Goal: Information Seeking & Learning: Check status

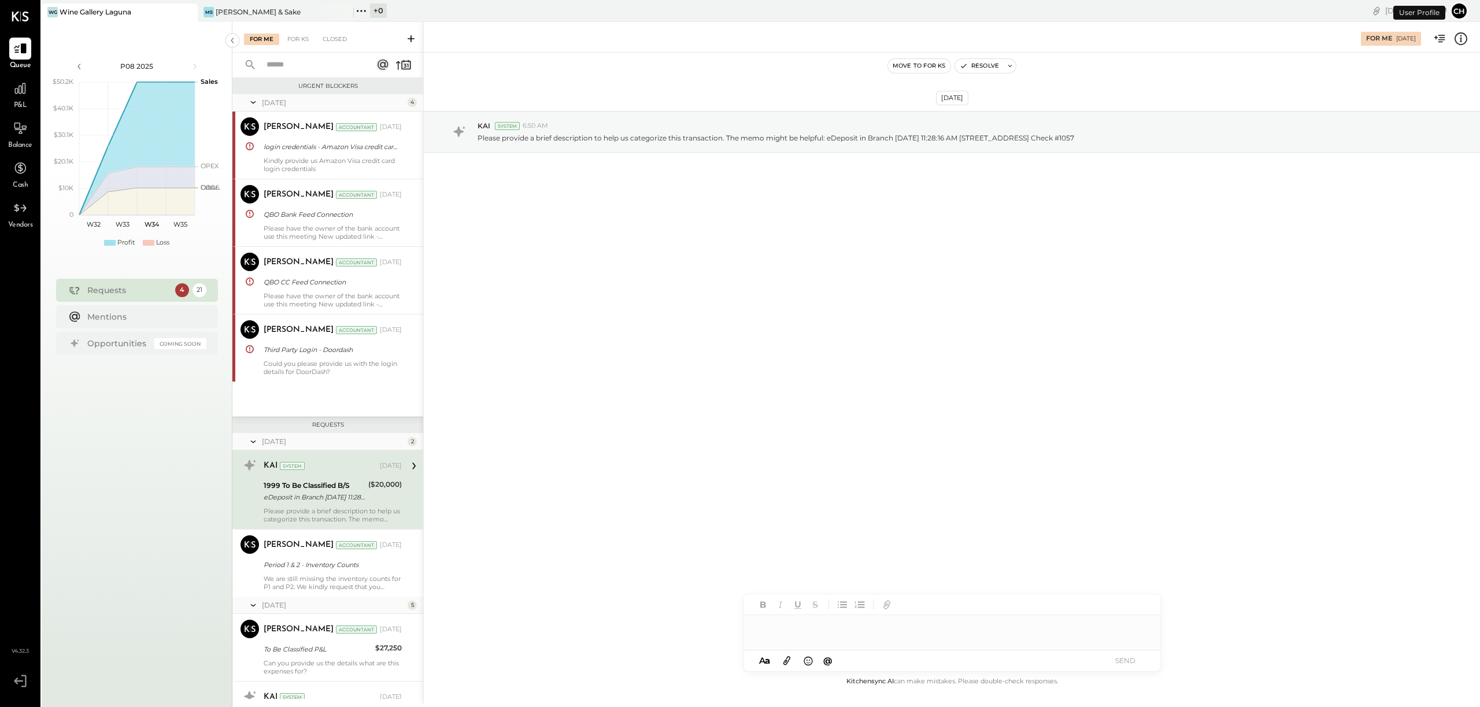
scroll to position [101, 0]
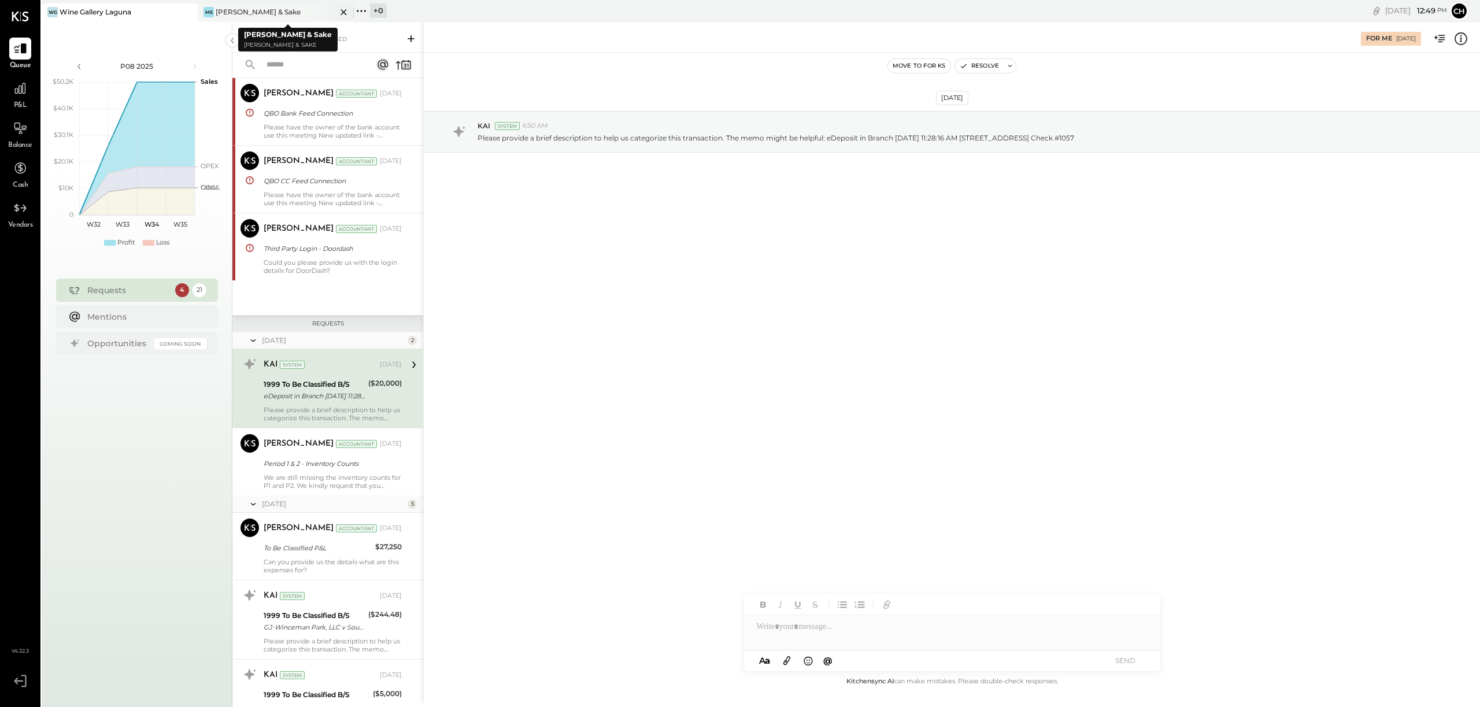
click at [264, 14] on div "[PERSON_NAME] & Sake" at bounding box center [258, 12] width 85 height 10
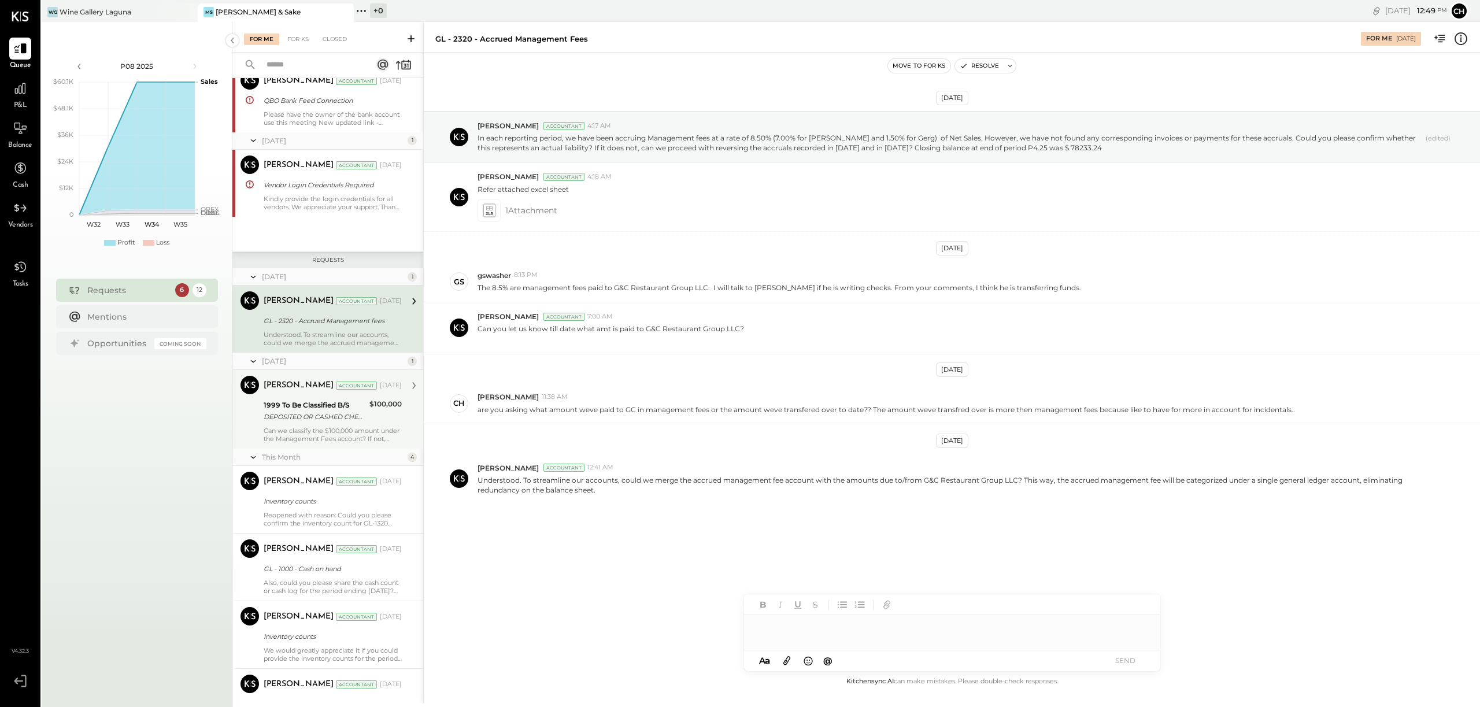
scroll to position [388, 0]
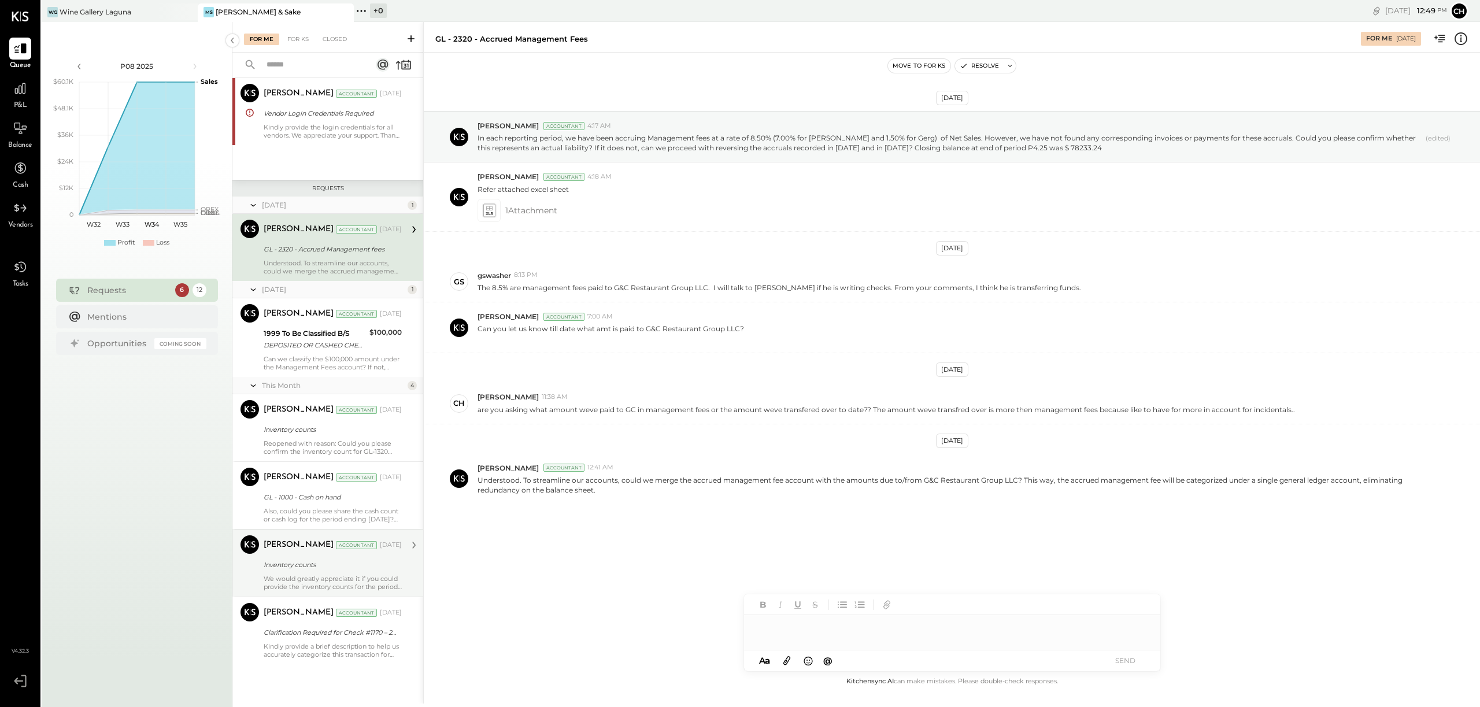
click at [343, 576] on div "We would greatly appreciate it if you could provide the inventory counts for th…" at bounding box center [333, 583] width 138 height 16
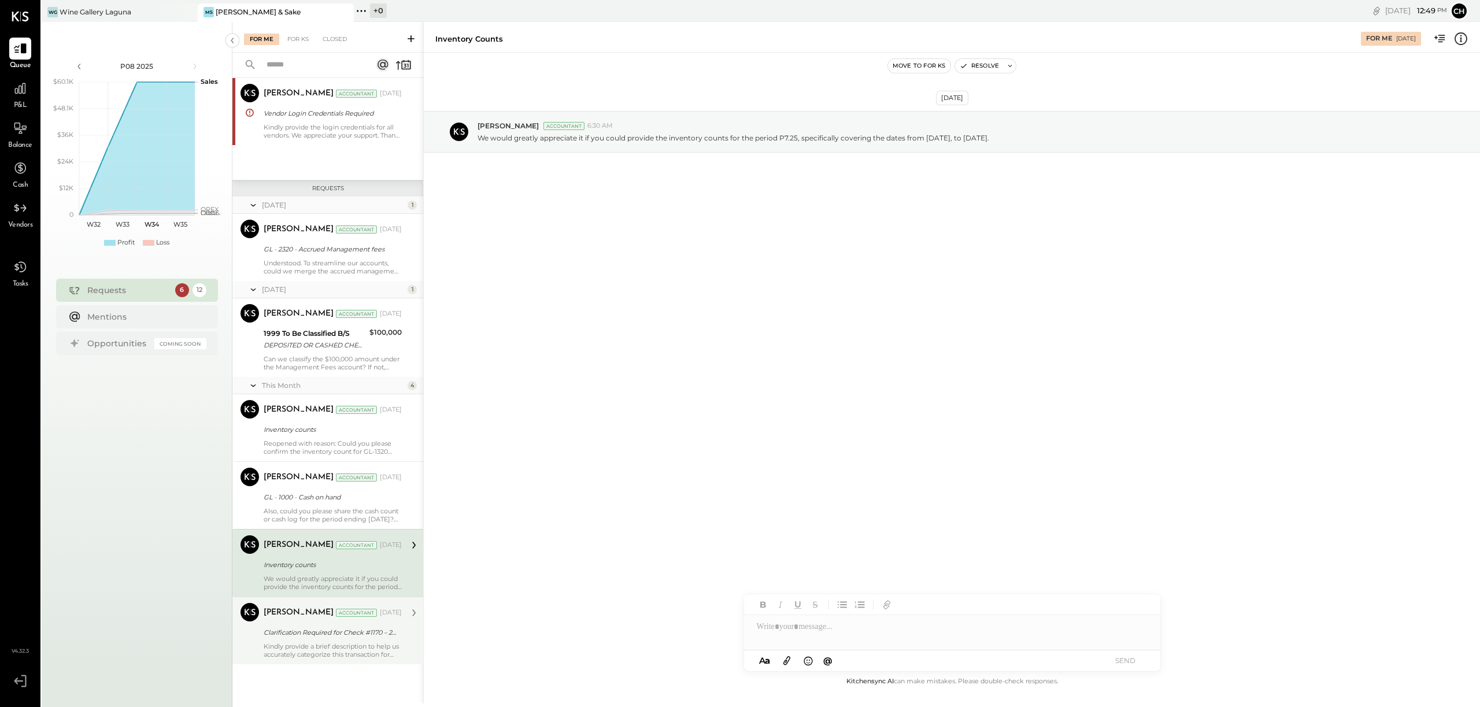
click at [375, 628] on div "Clarification Required for Check #1170 – 2nd QTR Management" at bounding box center [331, 633] width 135 height 12
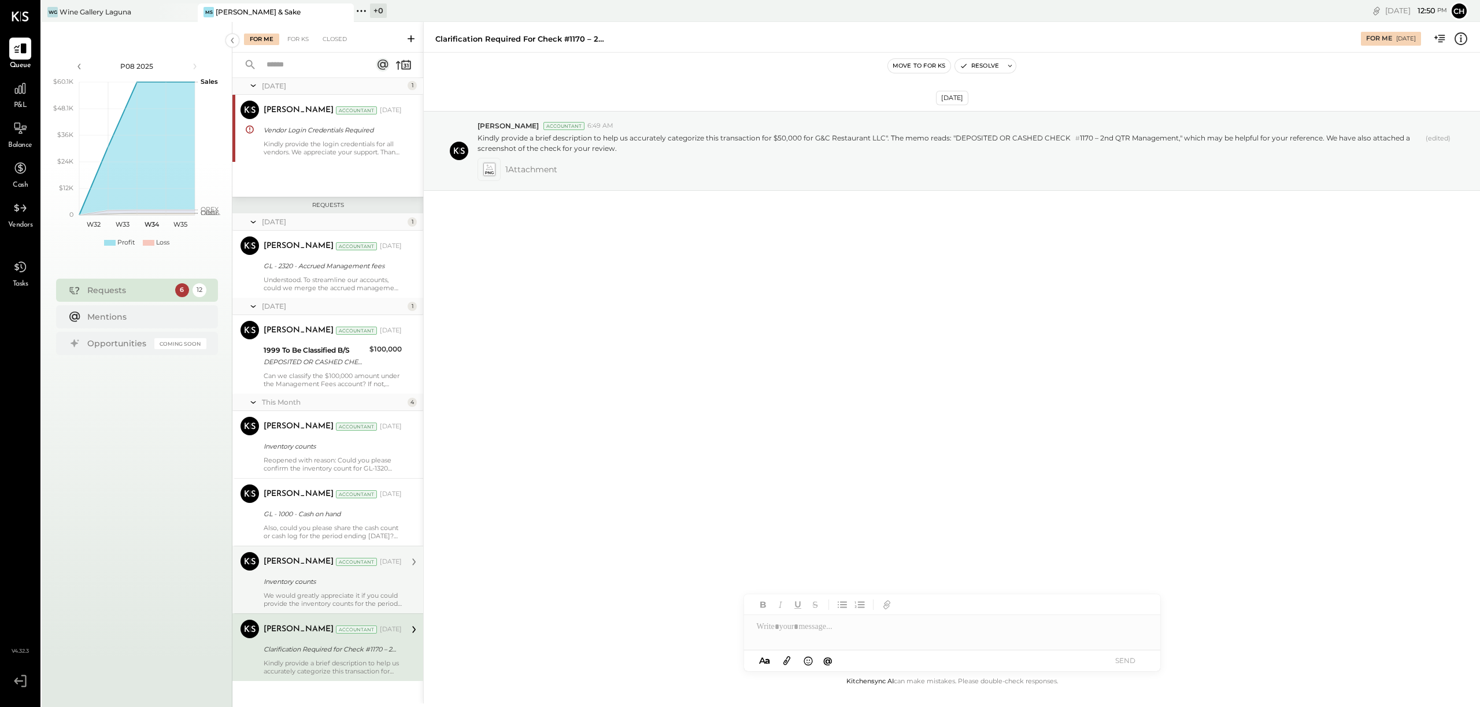
scroll to position [378, 0]
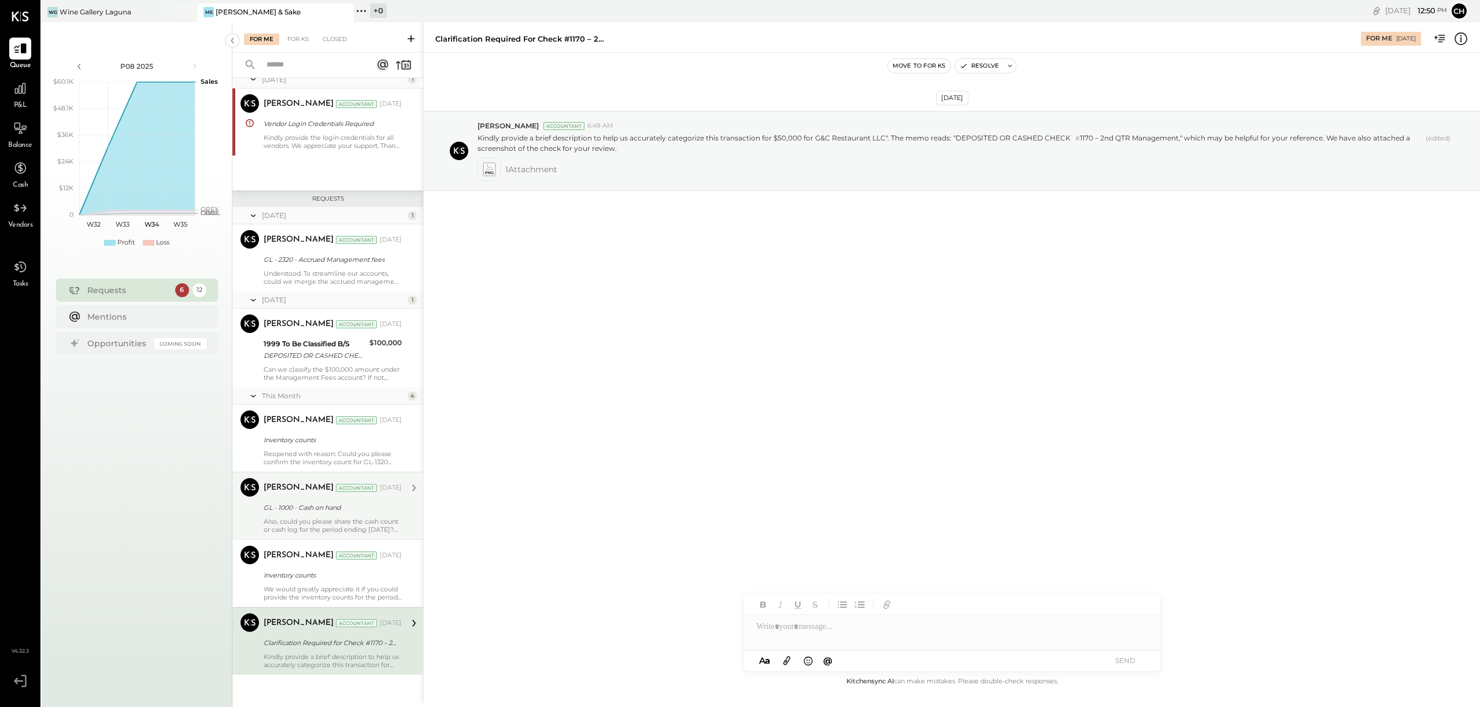
click at [343, 511] on div "GL - 1000 - Cash on hand" at bounding box center [331, 508] width 135 height 12
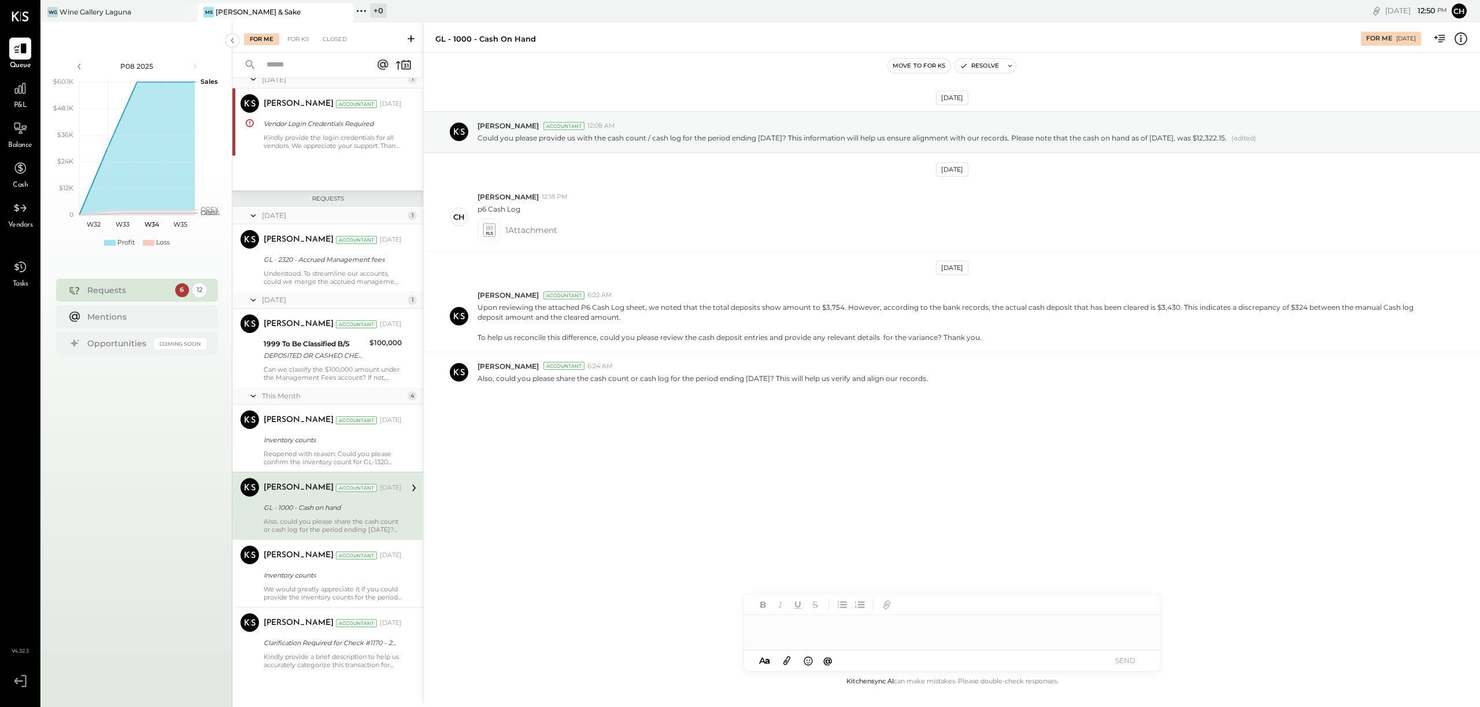
click at [788, 628] on div at bounding box center [952, 626] width 416 height 23
click at [819, 320] on p "Upon reviewing the attached P6 Cash Log sheet, we noted that the total deposits…" at bounding box center [949, 322] width 943 height 40
click at [669, 327] on p "Upon reviewing the attached P6 Cash Log sheet, we noted that the total deposits…" at bounding box center [949, 322] width 943 height 40
click at [604, 299] on span "6:22 AM" at bounding box center [599, 295] width 25 height 9
click at [567, 295] on div "Accountant" at bounding box center [563, 295] width 41 height 8
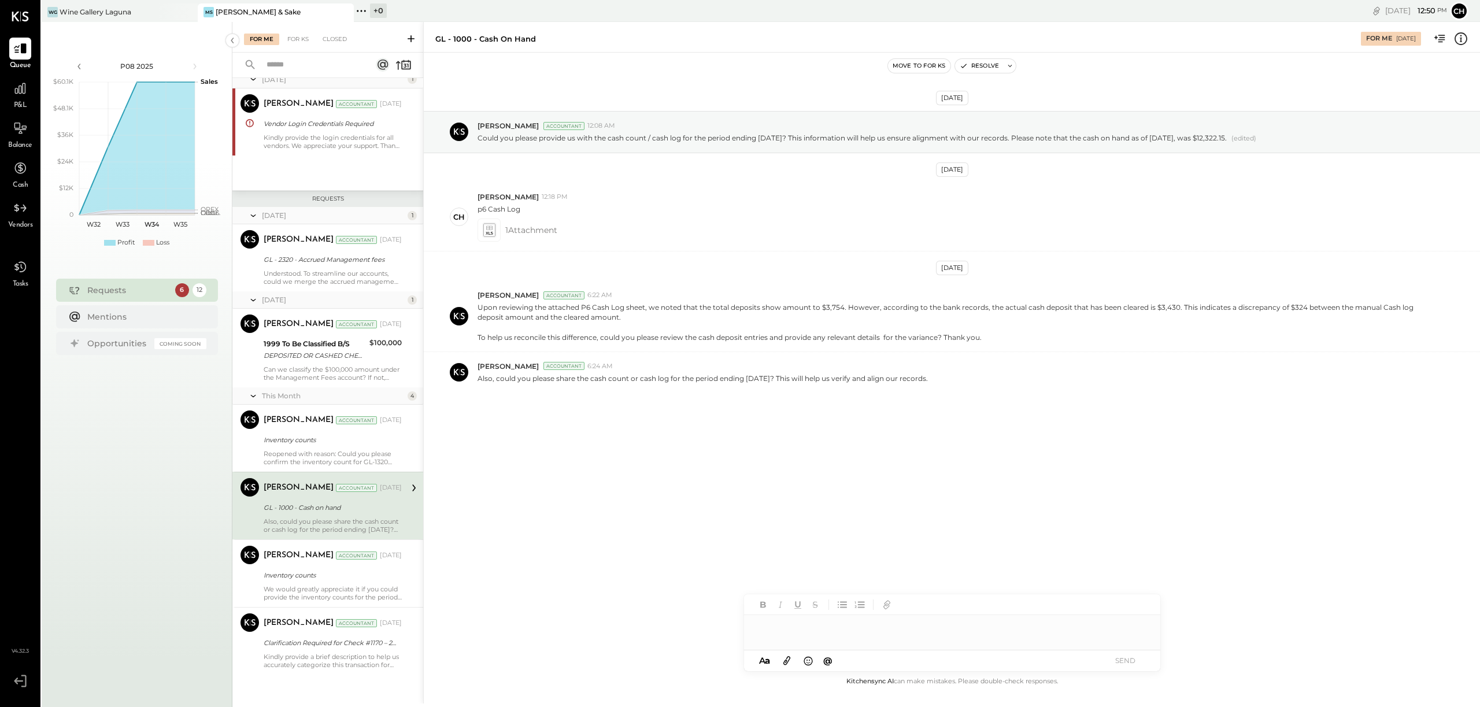
click at [823, 626] on div at bounding box center [952, 626] width 416 height 23
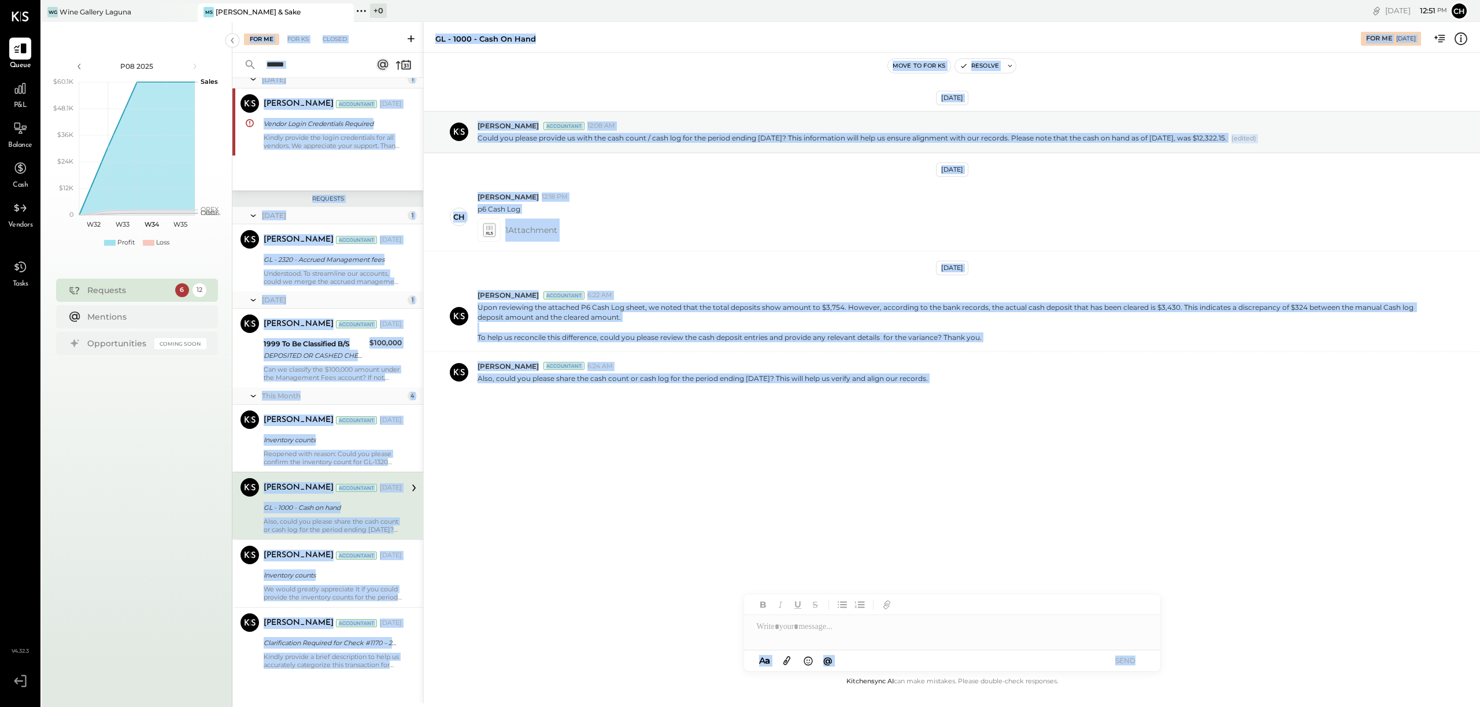
click at [369, 513] on div "GL - 1000 - Cash on hand" at bounding box center [331, 508] width 135 height 12
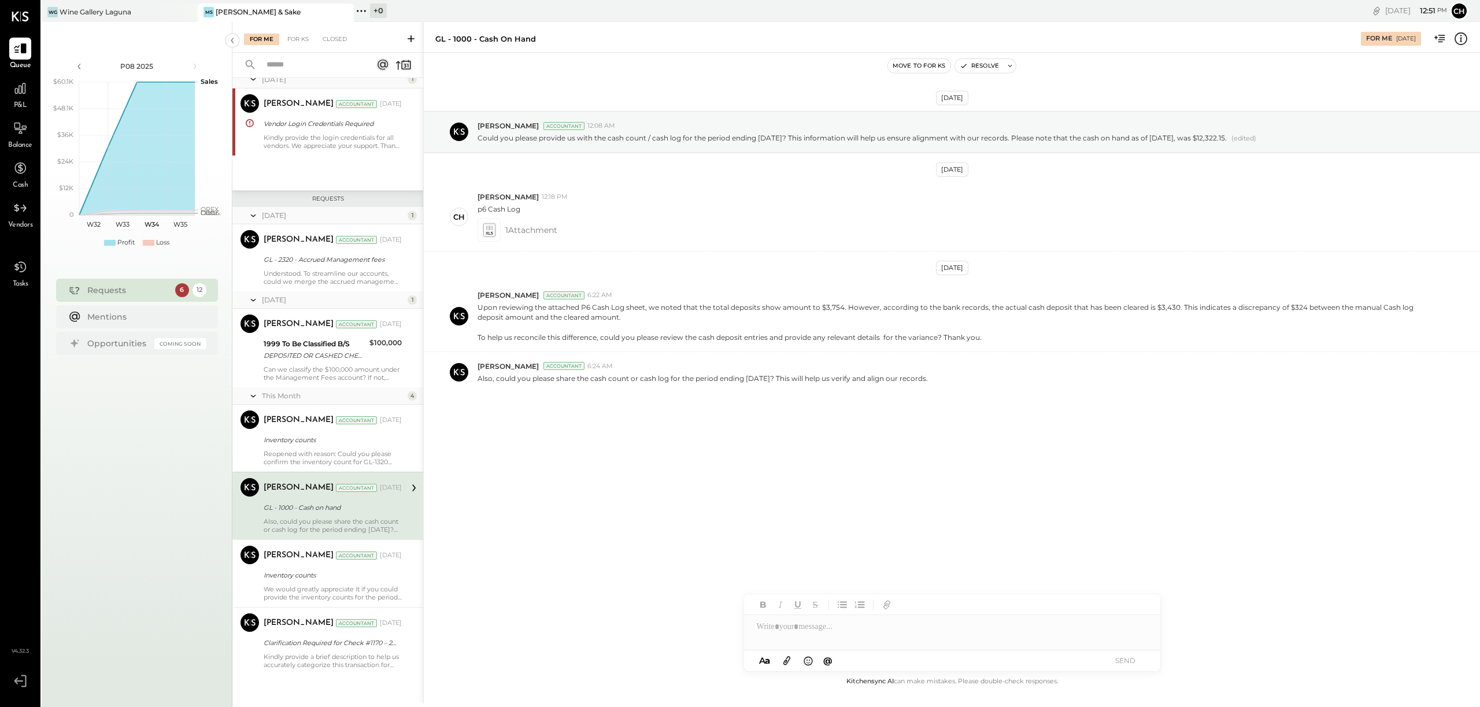
click at [369, 513] on div "GL - 1000 - Cash on hand" at bounding box center [331, 508] width 135 height 12
click at [376, 505] on div "GL - 1000 - Cash on hand" at bounding box center [331, 508] width 135 height 12
click at [831, 628] on div at bounding box center [952, 626] width 416 height 23
click at [893, 342] on p "Upon reviewing the attached P6 Cash Log sheet, we noted that the total deposits…" at bounding box center [949, 322] width 943 height 40
click at [771, 620] on div at bounding box center [952, 626] width 416 height 23
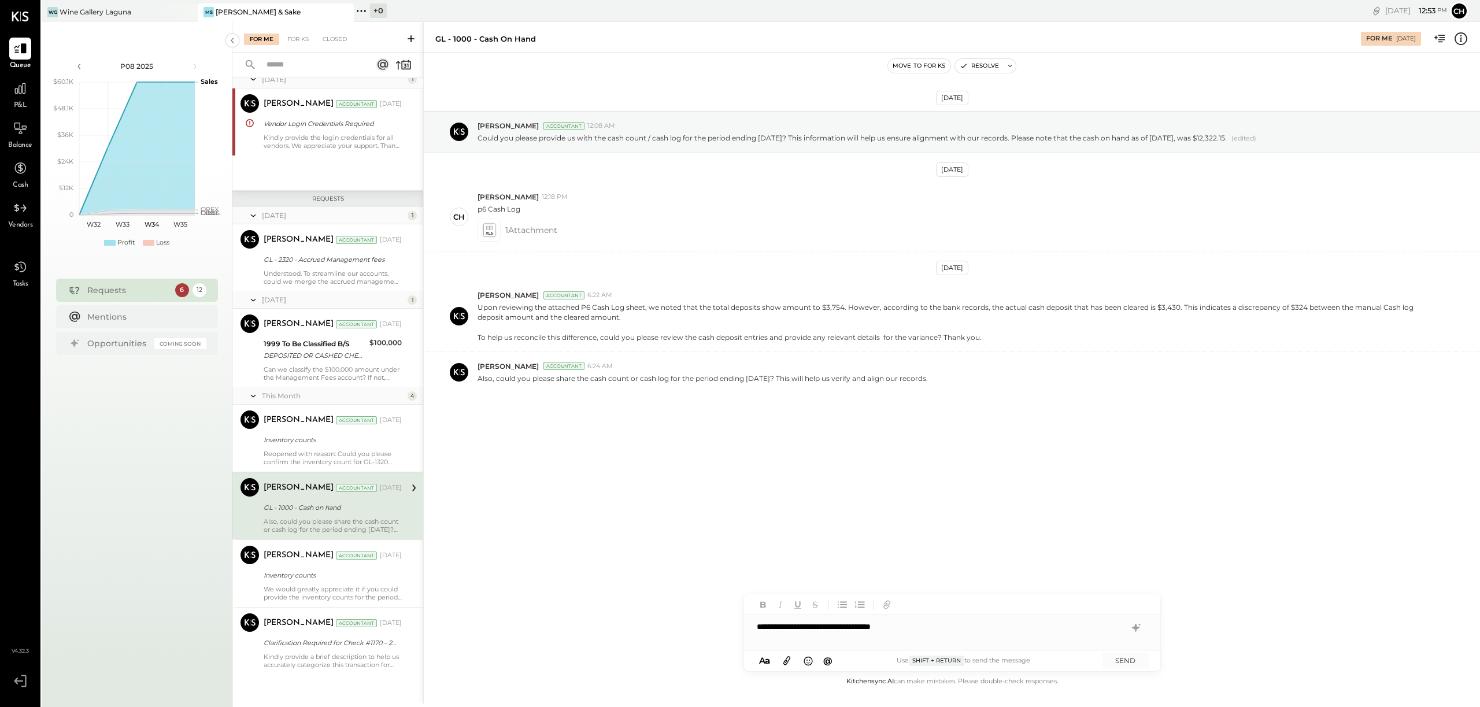
click at [856, 627] on div "**********" at bounding box center [952, 626] width 416 height 23
click at [858, 628] on div "**********" at bounding box center [952, 626] width 416 height 23
click at [855, 628] on div "**********" at bounding box center [952, 626] width 416 height 23
click at [919, 626] on div "**********" at bounding box center [952, 626] width 416 height 23
click at [780, 624] on div "**********" at bounding box center [952, 626] width 416 height 23
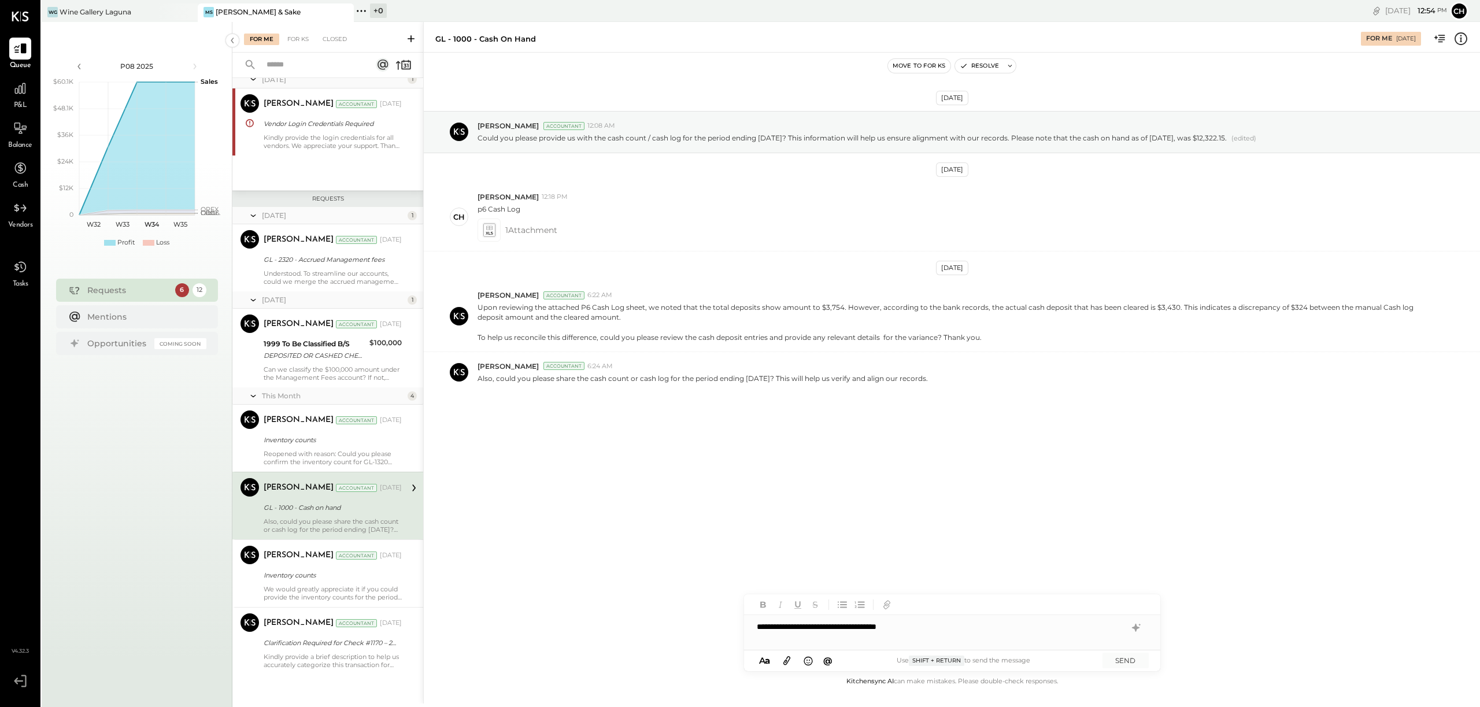
click at [925, 627] on div "**********" at bounding box center [952, 626] width 416 height 23
click at [120, 9] on div "Wine Gallery Laguna" at bounding box center [96, 12] width 72 height 10
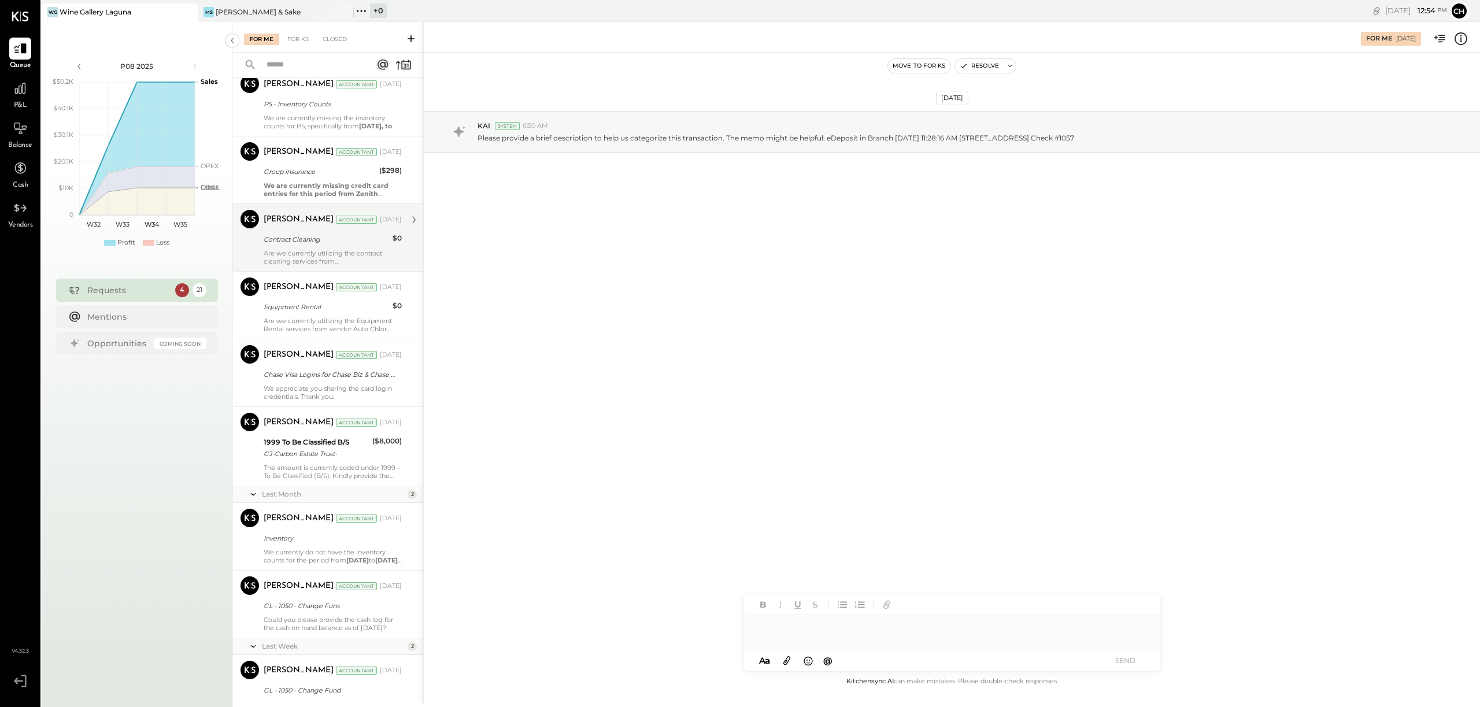
scroll to position [1038, 0]
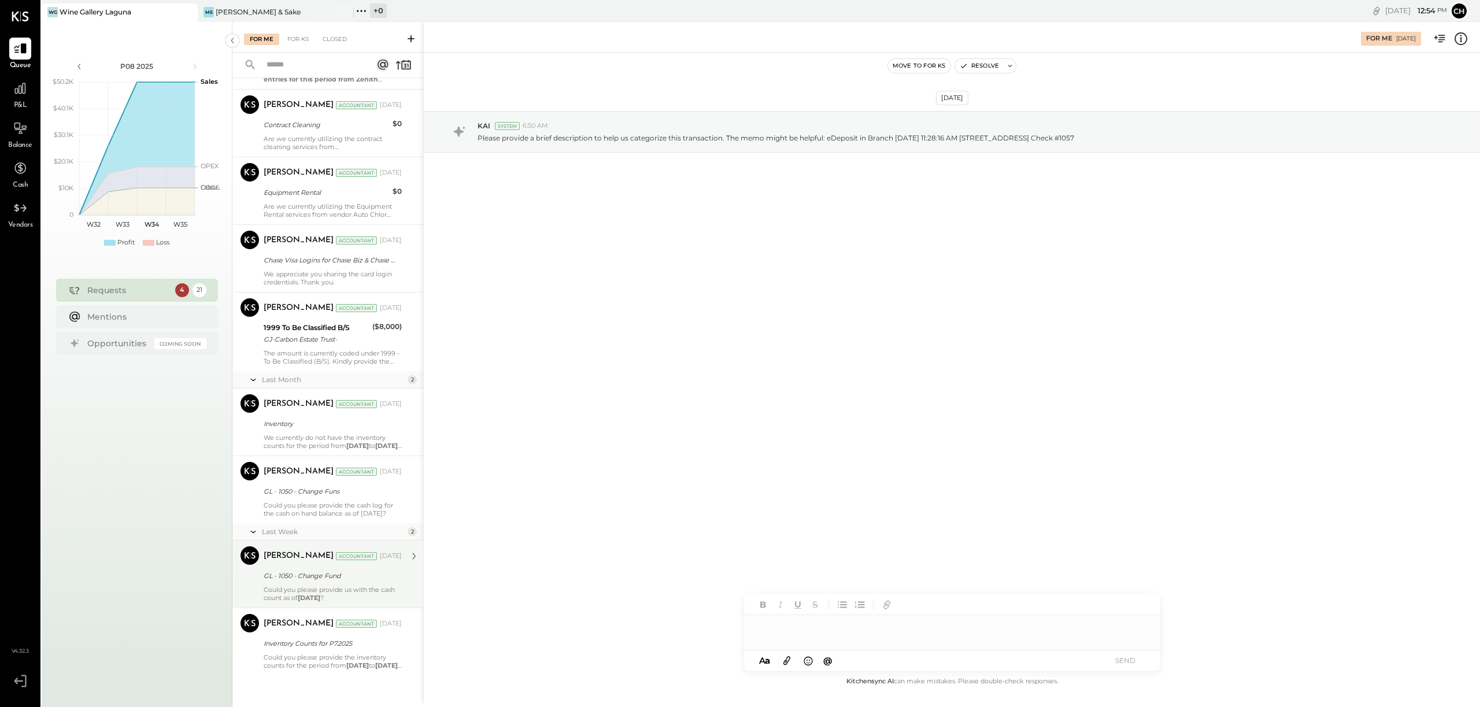
click at [347, 583] on div "GL - 1050 - Change Fund" at bounding box center [331, 576] width 135 height 14
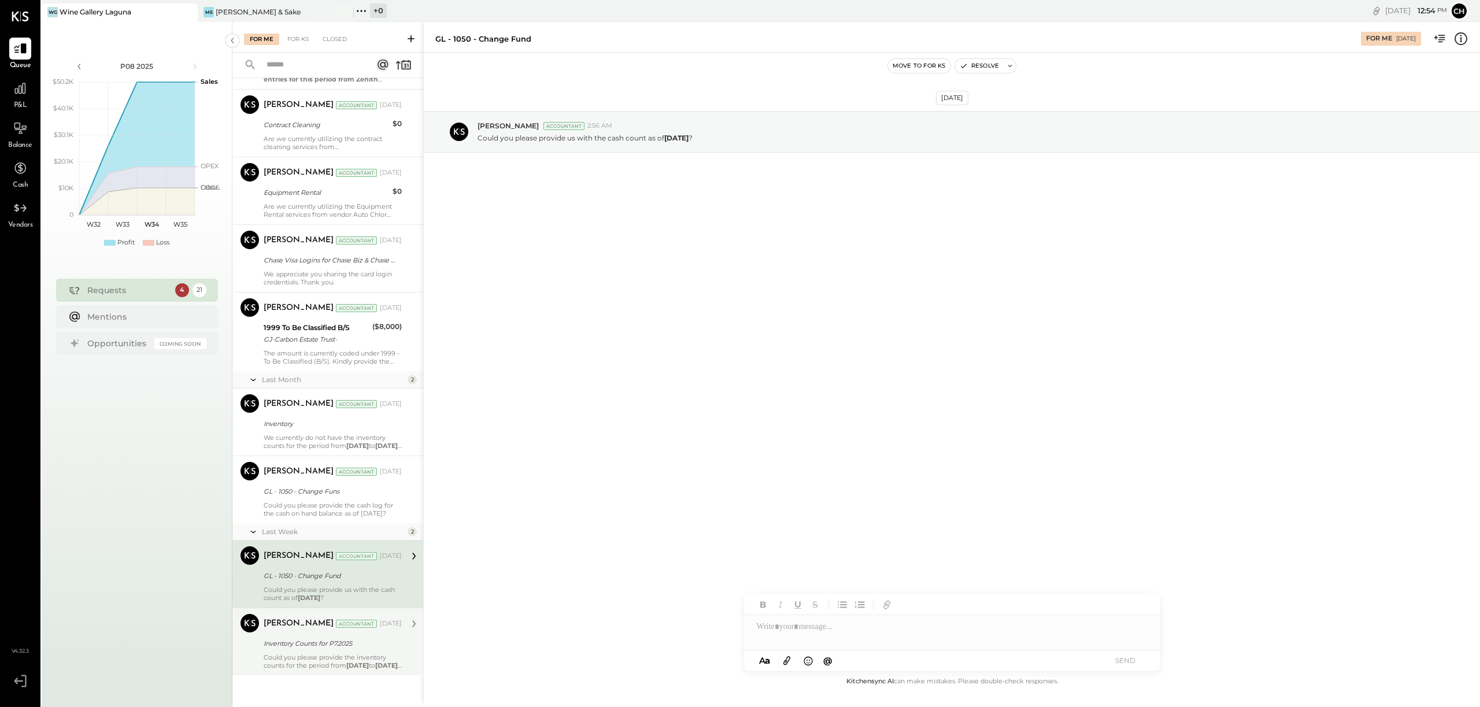
click at [302, 652] on div "[PERSON_NAME] Accountant [DATE] Inventory Counts for P7.2025 Could you please p…" at bounding box center [333, 641] width 138 height 55
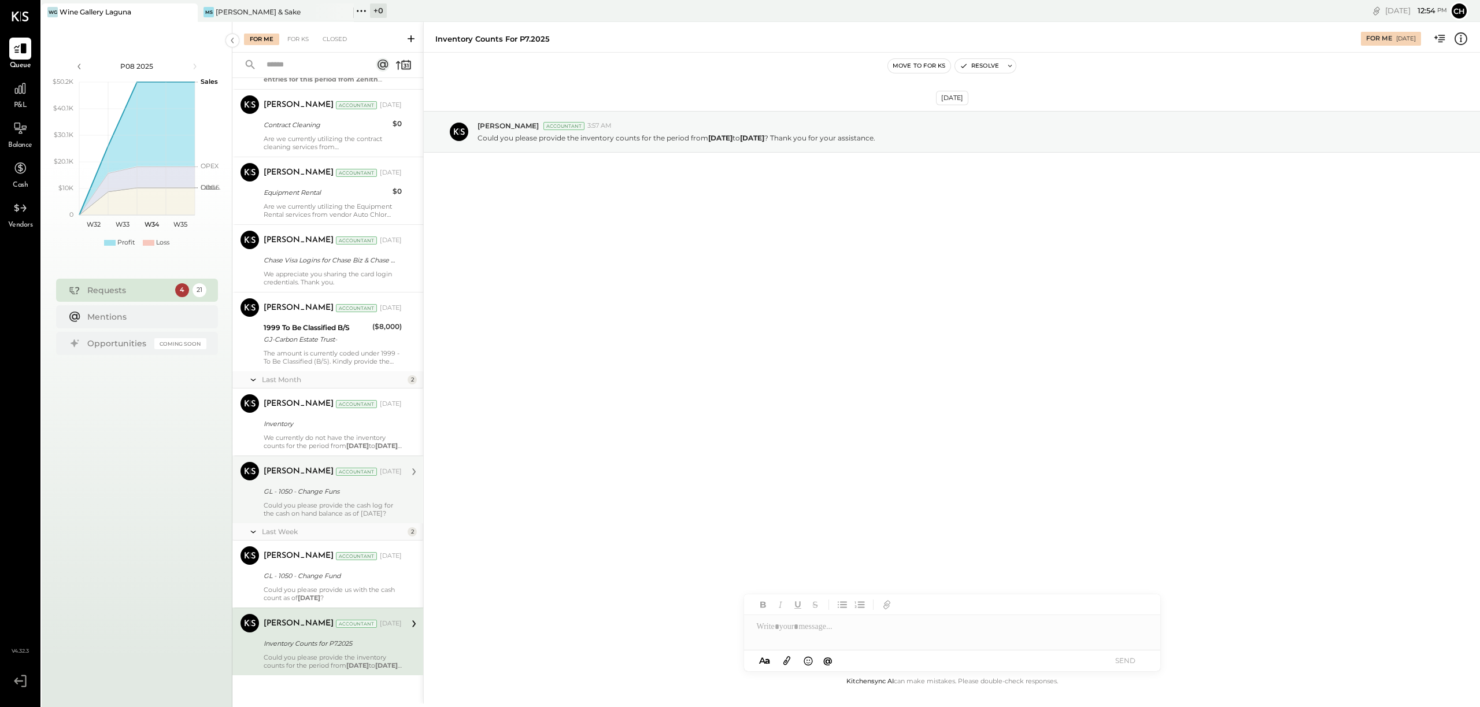
click at [326, 513] on div "Could you please provide the cash log for the cash on hand balance as of [DATE]?" at bounding box center [333, 509] width 138 height 16
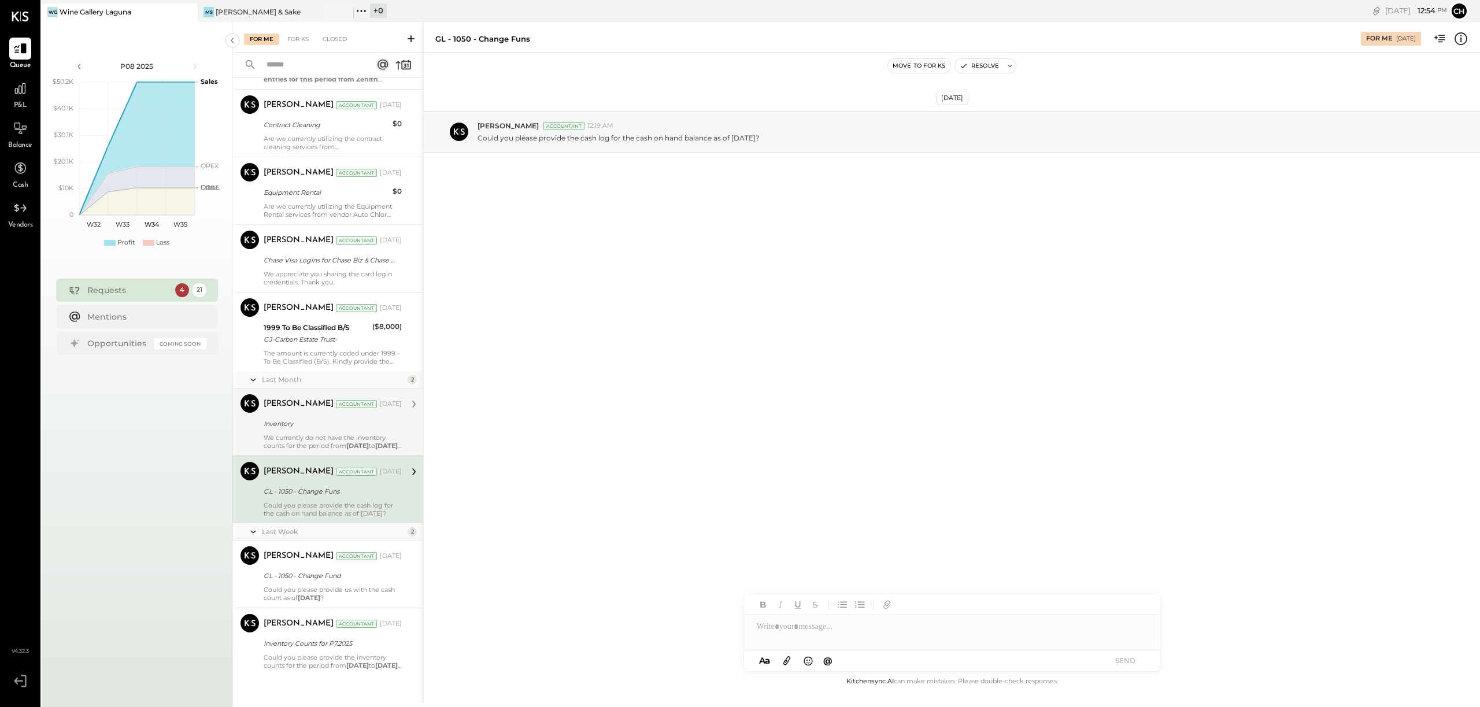
click at [330, 435] on p "We currently do not have the inventory counts for the period from [DATE] to [DA…" at bounding box center [333, 442] width 138 height 16
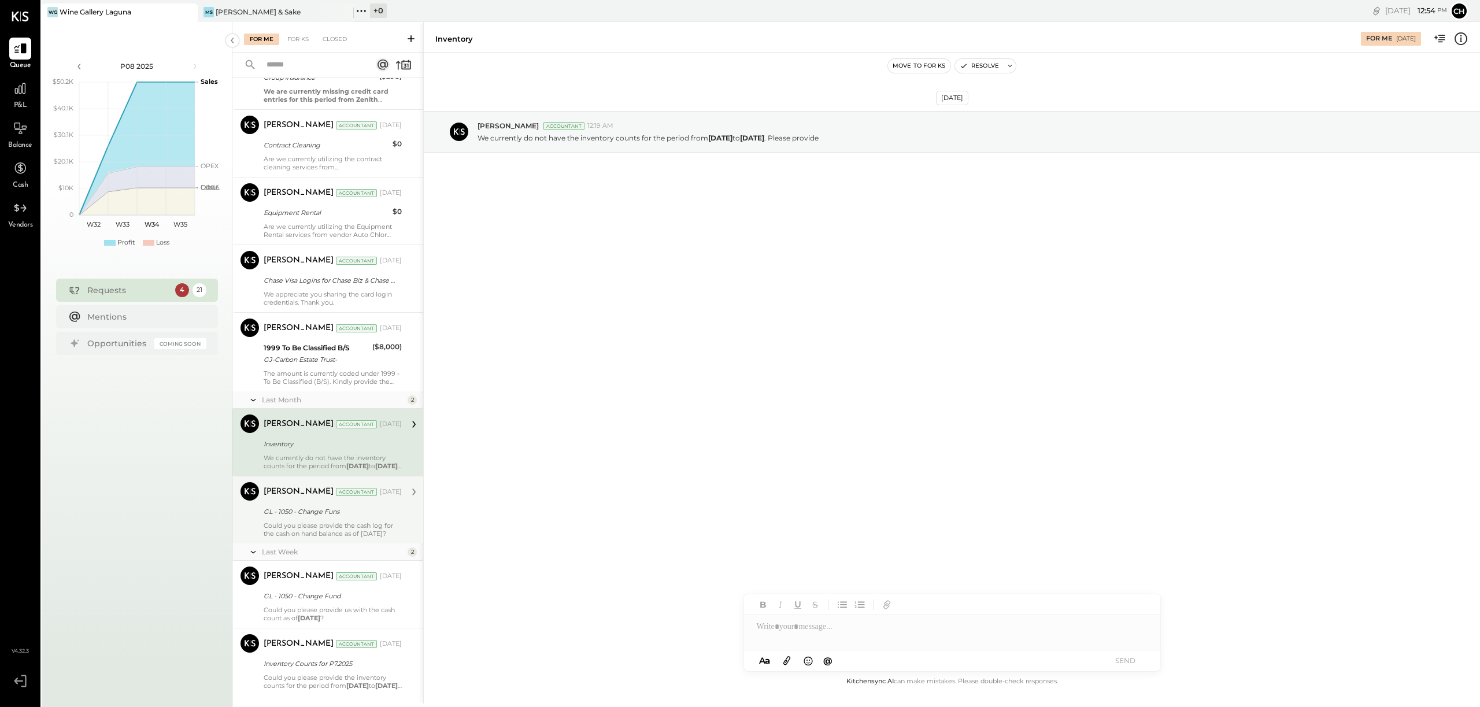
scroll to position [1017, 0]
click at [348, 373] on div "The amount is currently coded under 1999 - To Be Classified (B/S). Kindly provi…" at bounding box center [333, 378] width 138 height 16
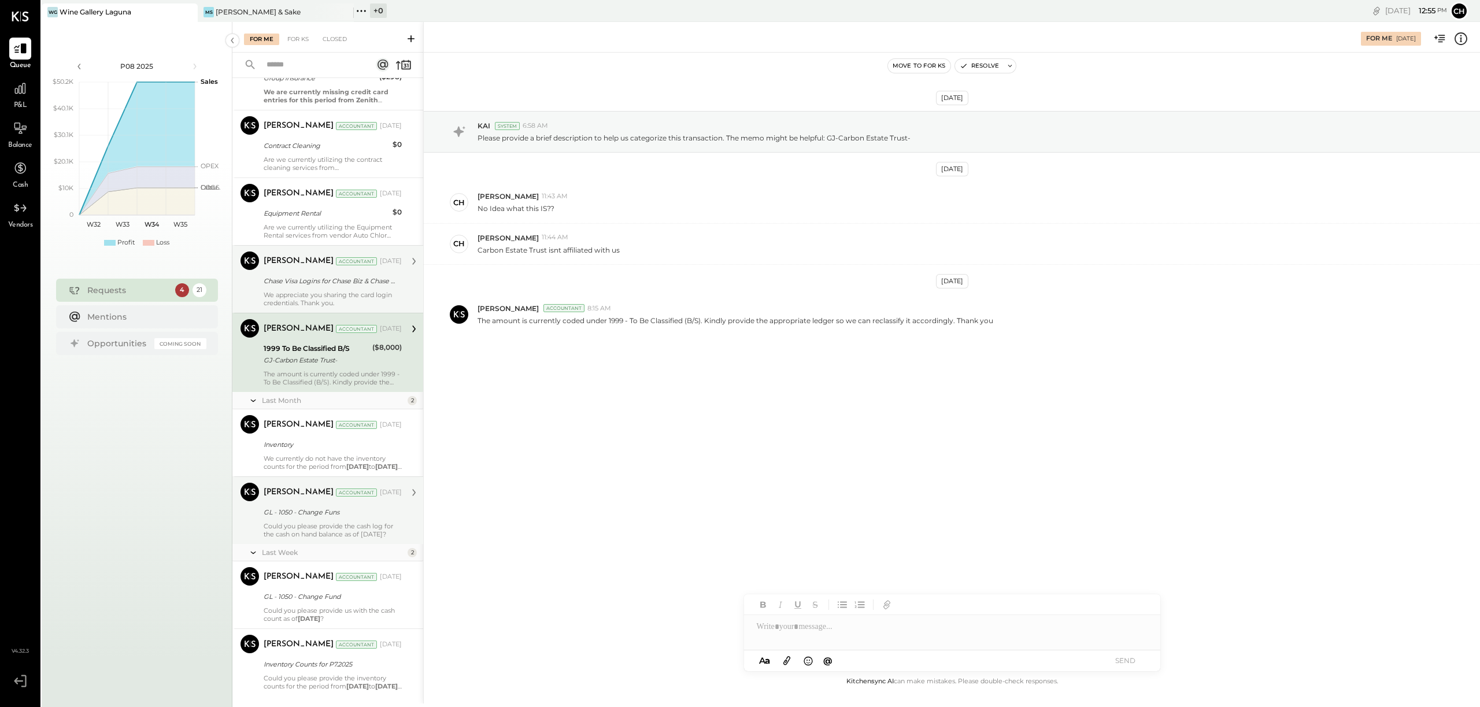
click at [335, 292] on div "We appreciate you sharing the card login credentials. Thank you." at bounding box center [333, 299] width 138 height 16
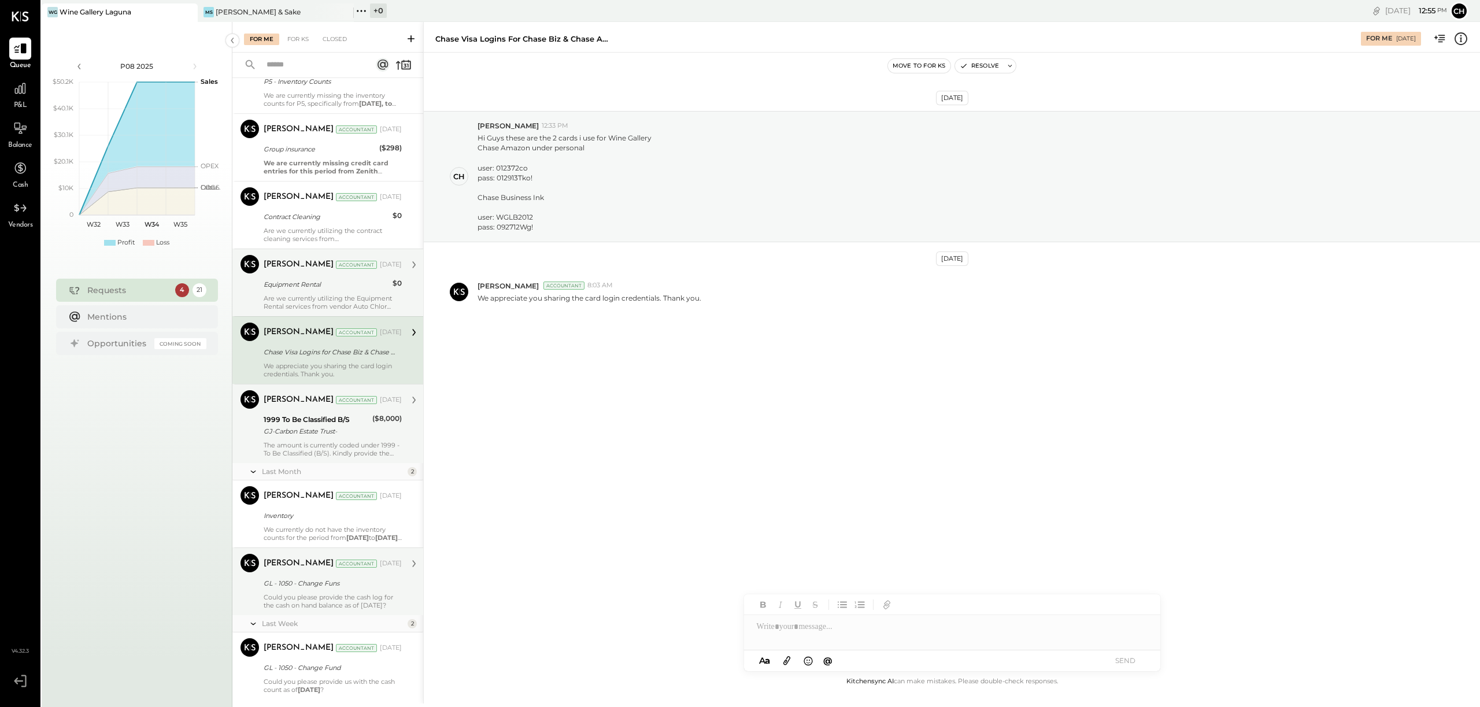
scroll to position [944, 0]
click at [342, 281] on div "Equipment Rental" at bounding box center [326, 286] width 125 height 12
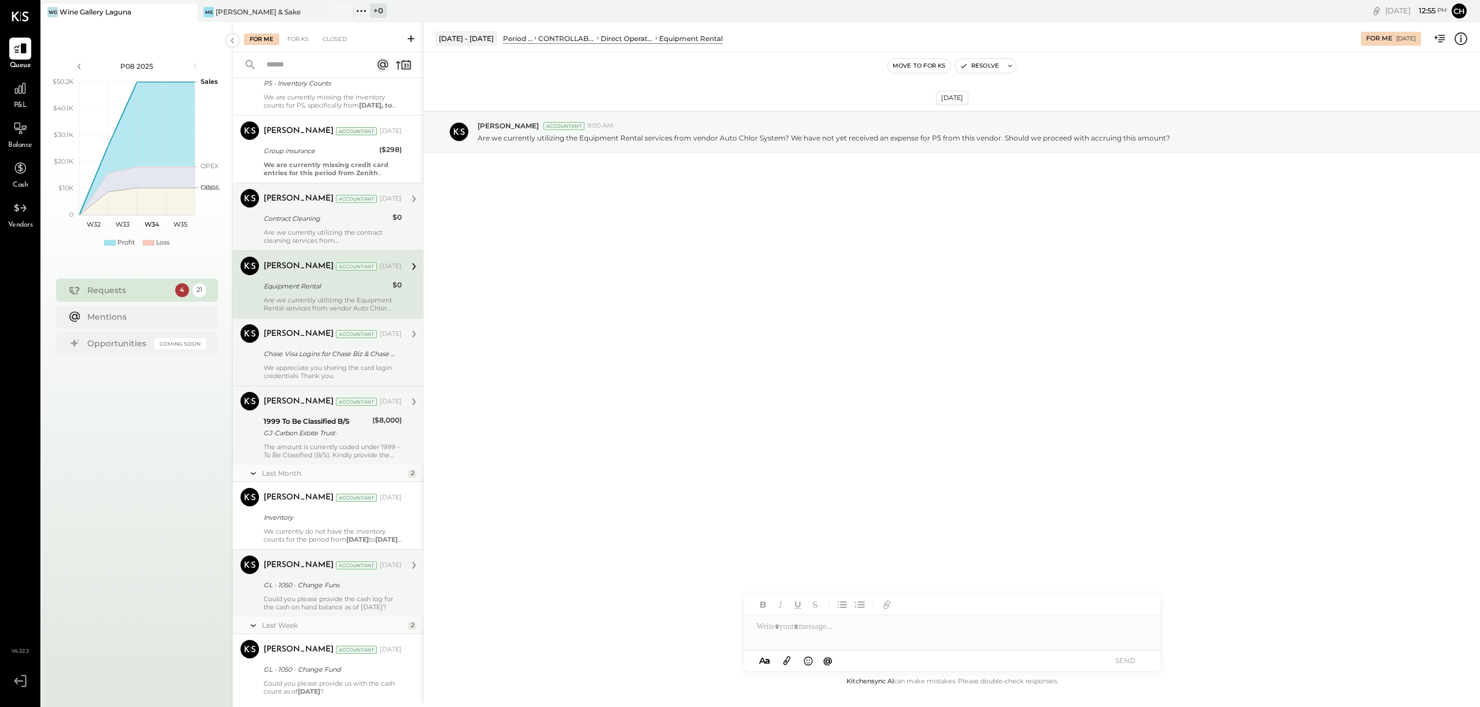
click at [342, 232] on div "Are we currently utilizing the contract cleaning services from vendor [PERSON_N…" at bounding box center [333, 236] width 138 height 16
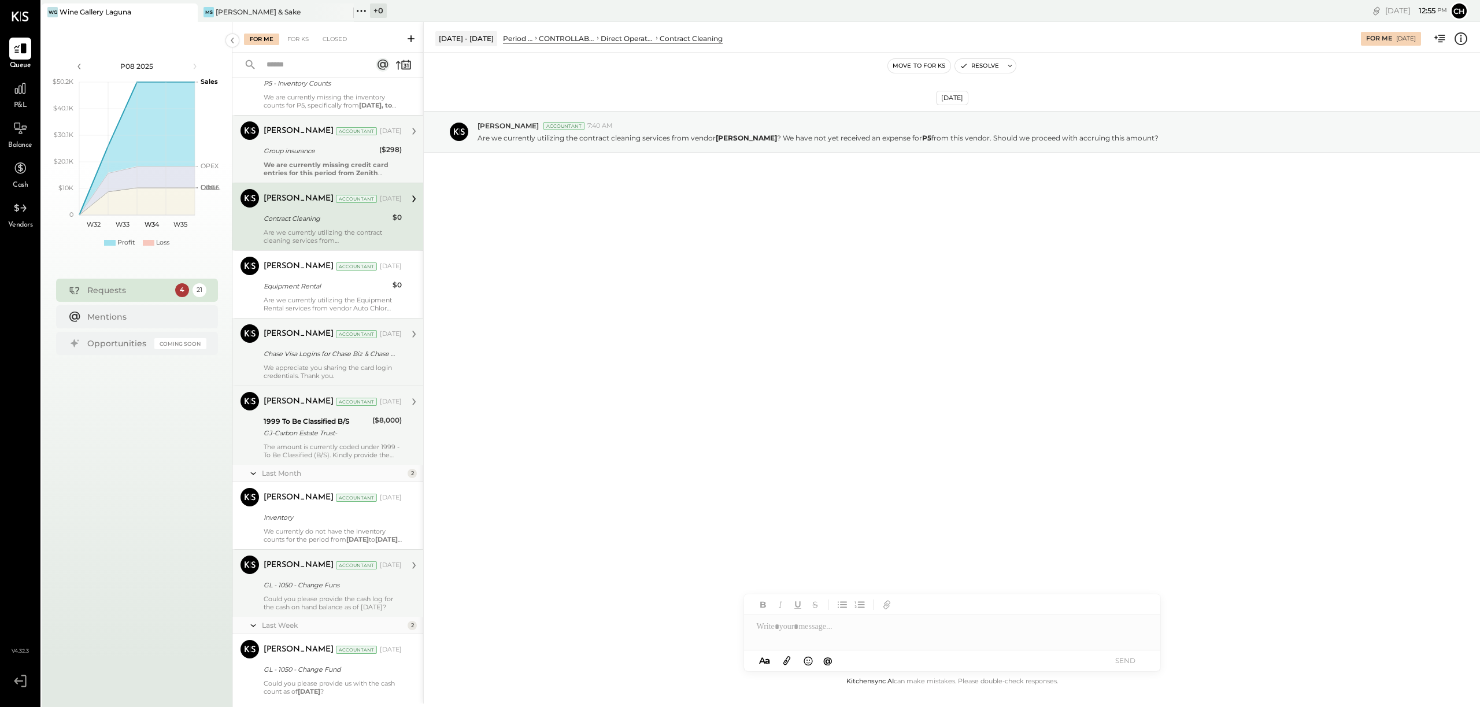
click at [339, 156] on div "Group insurance" at bounding box center [320, 151] width 112 height 12
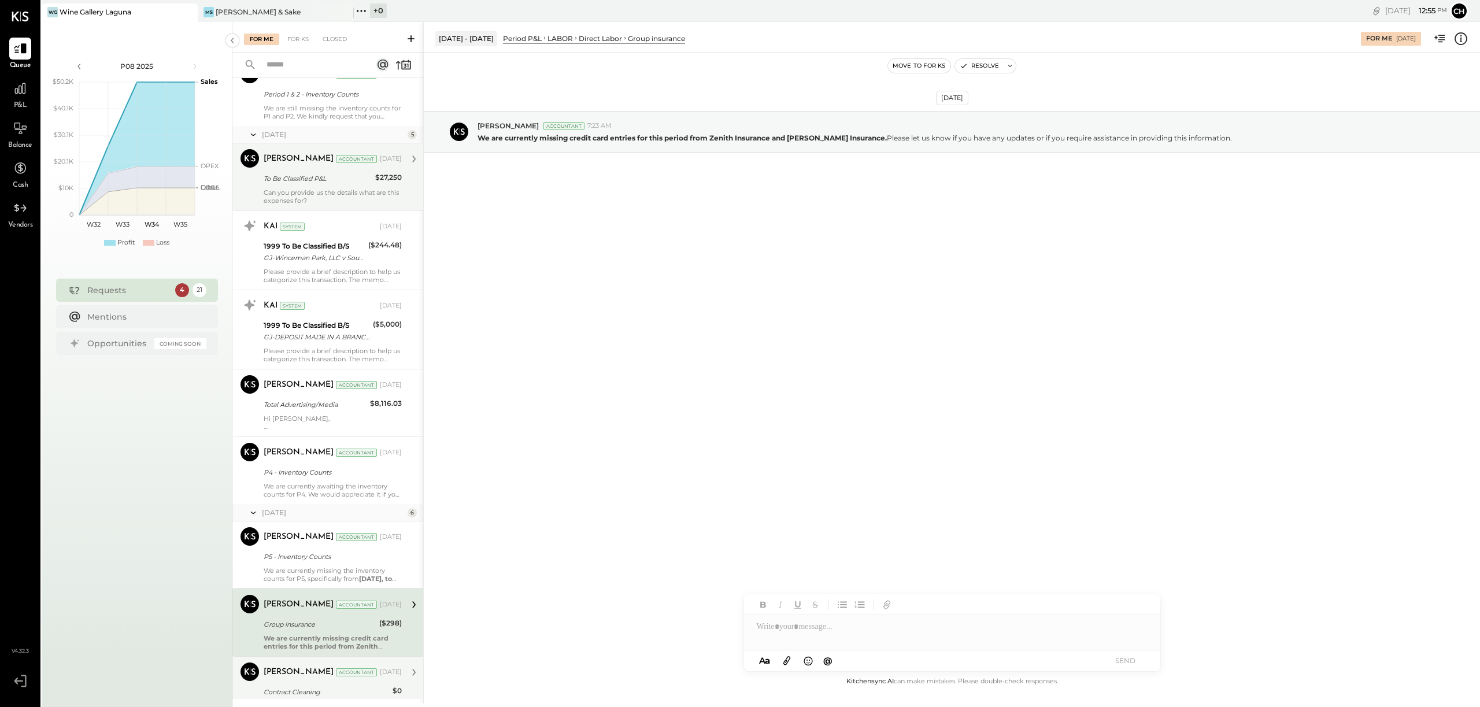
scroll to position [465, 0]
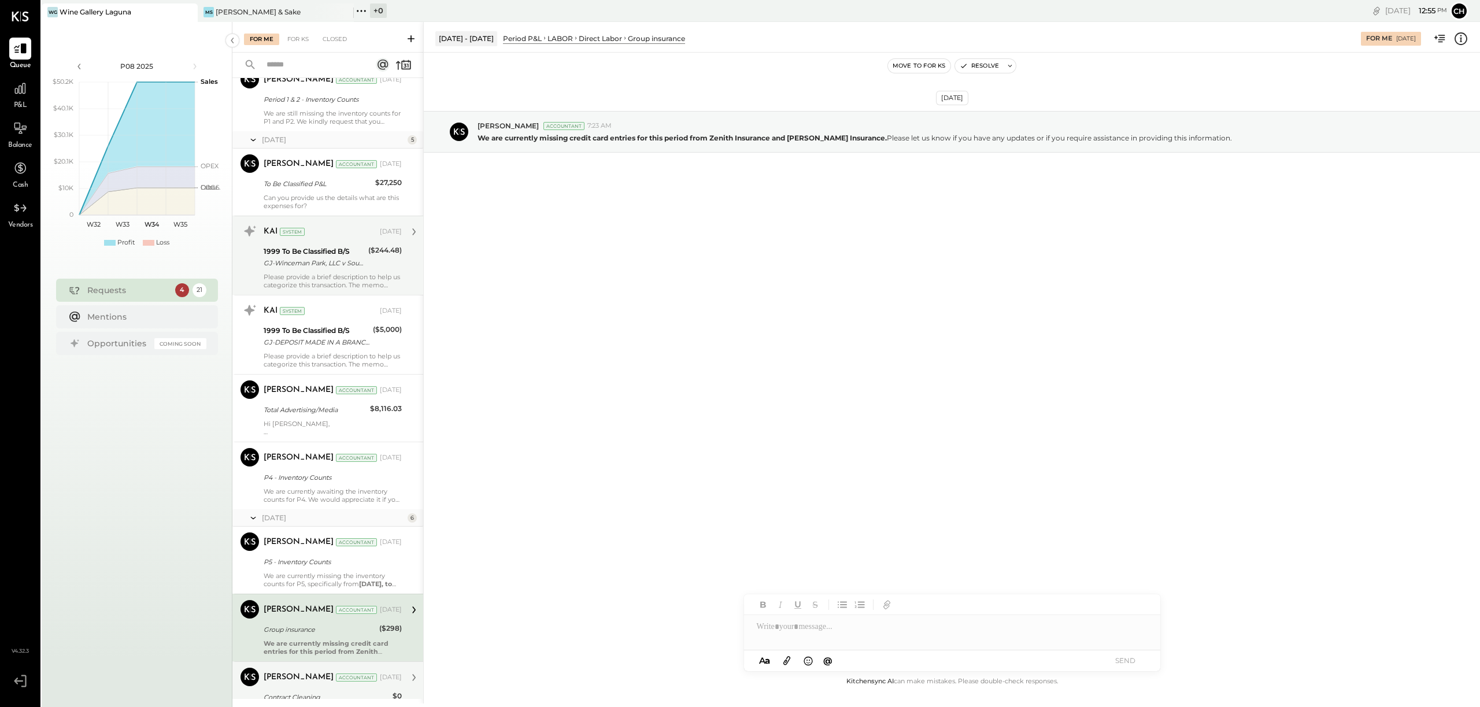
click at [335, 271] on div "KAI System [DATE] 1999 To Be Classified B/S GJ-Winceman Park, LLC v Southern Wi…" at bounding box center [333, 255] width 138 height 67
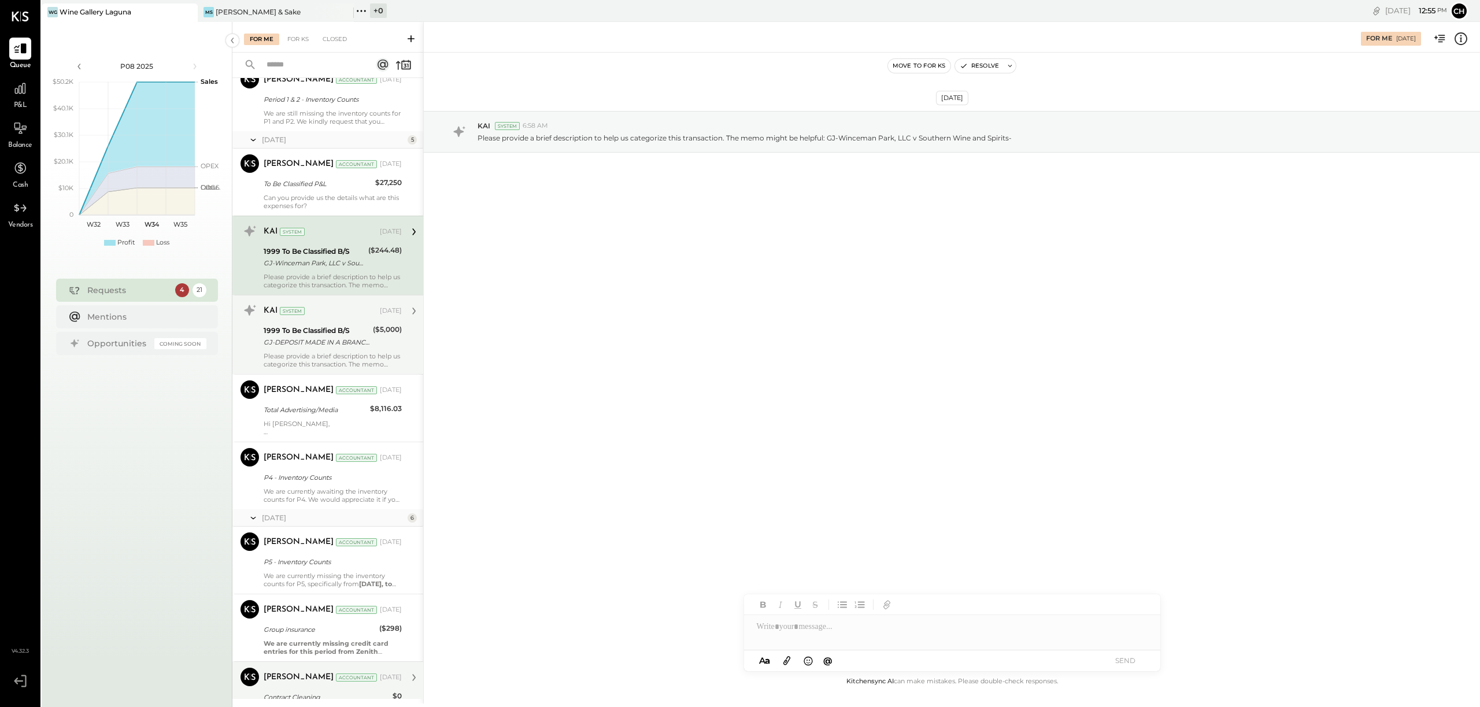
click at [343, 345] on div "GJ-DEPOSIT MADE IN A BRANCH/STORE #191647923 - Payee Name is Wine Gallery lagun…" at bounding box center [317, 342] width 106 height 12
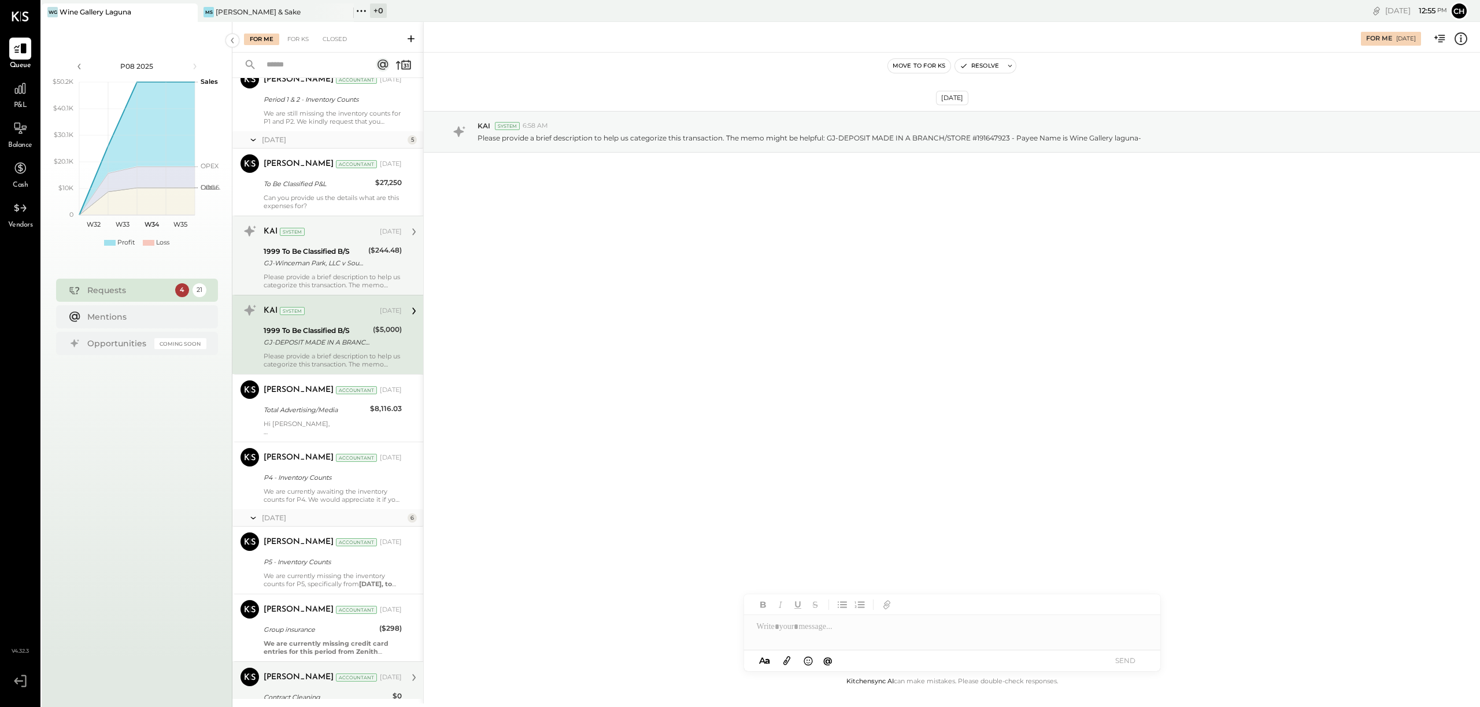
click at [331, 260] on div "GJ-Winceman Park, LLC v Southern Wine and Spirits-" at bounding box center [314, 263] width 101 height 12
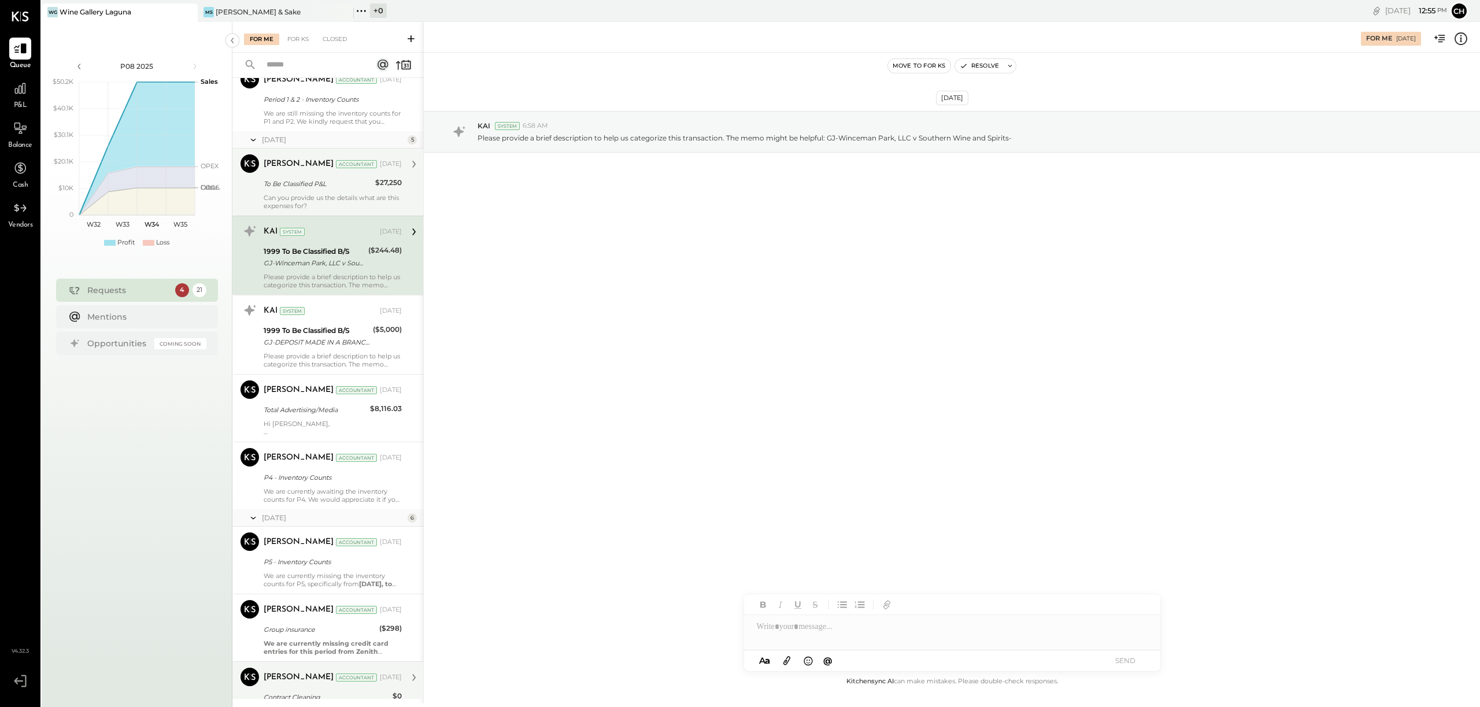
click at [332, 184] on div "To Be Classified P&L" at bounding box center [318, 184] width 108 height 12
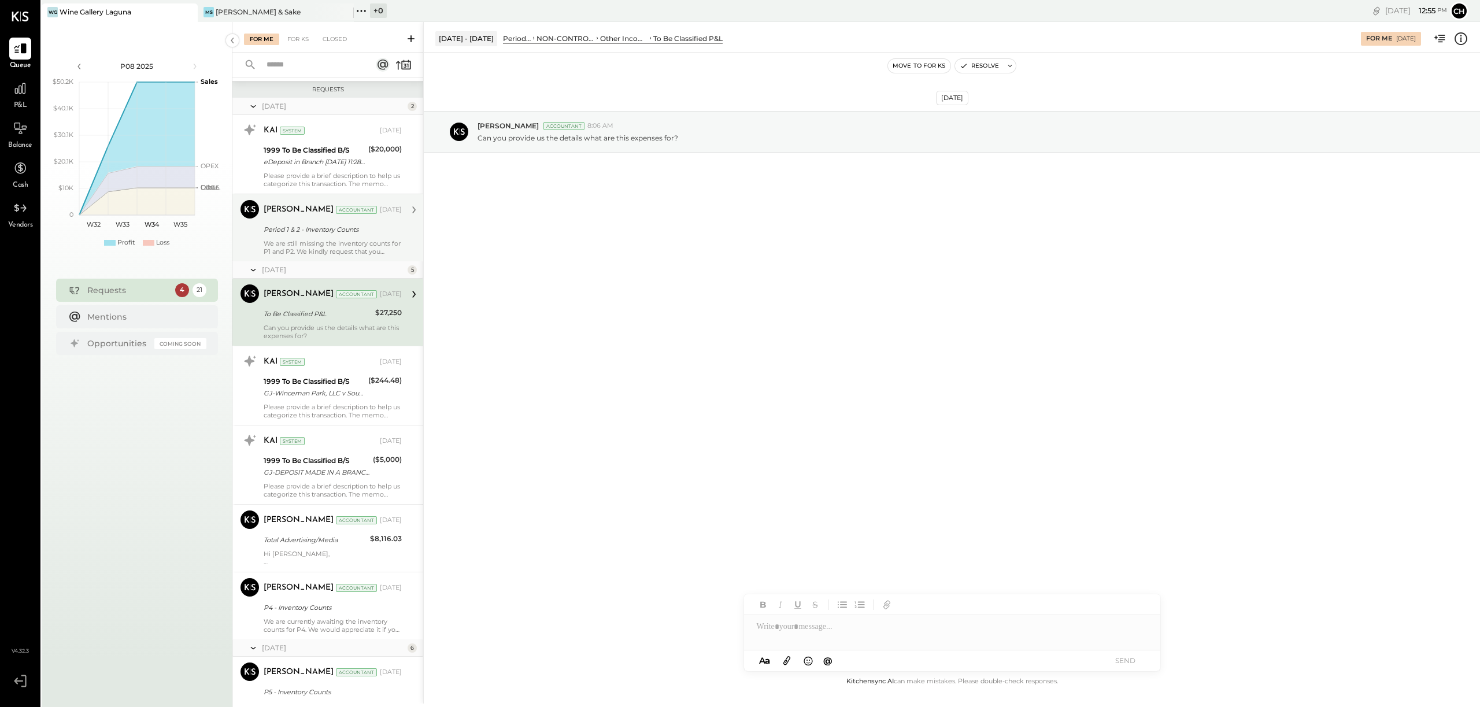
scroll to position [330, 0]
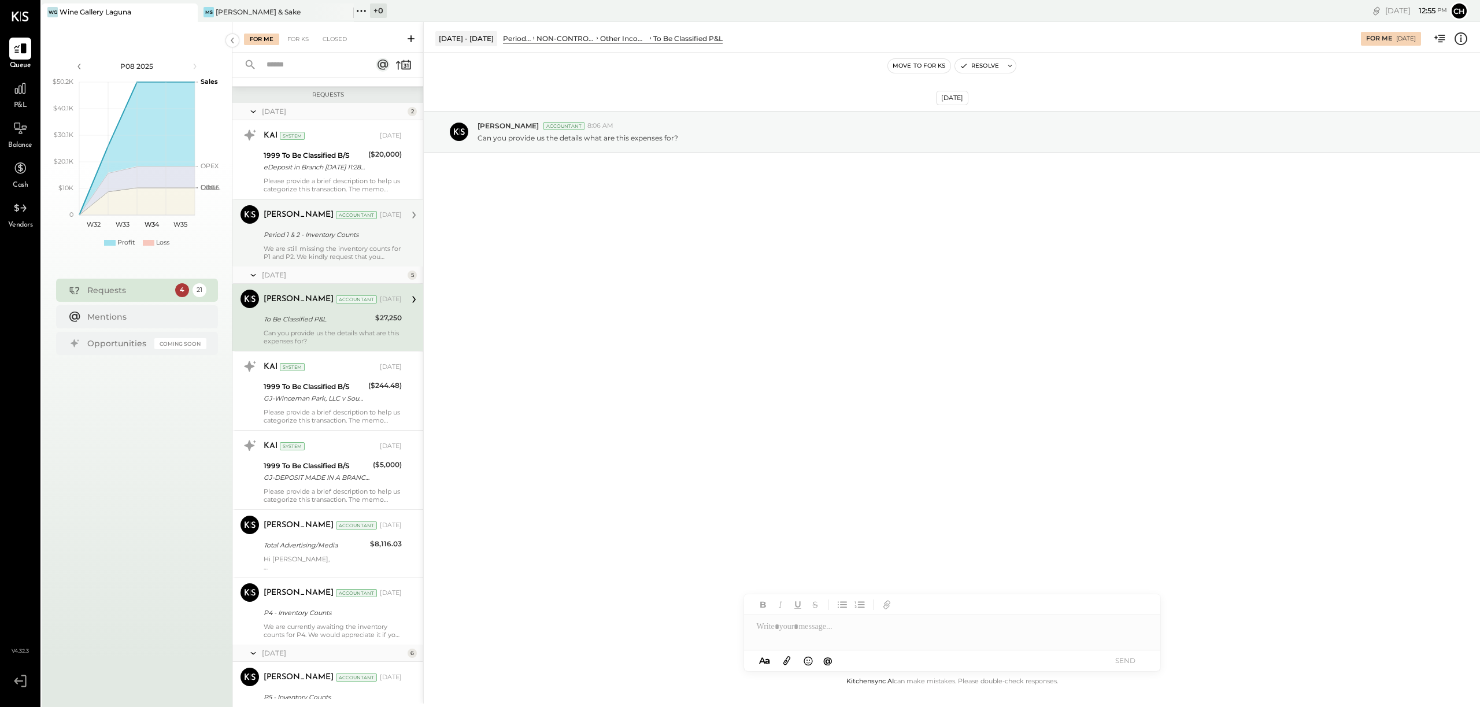
click at [331, 245] on div "We are still missing the inventory counts for P1 and P2. We kindly request that…" at bounding box center [333, 253] width 138 height 16
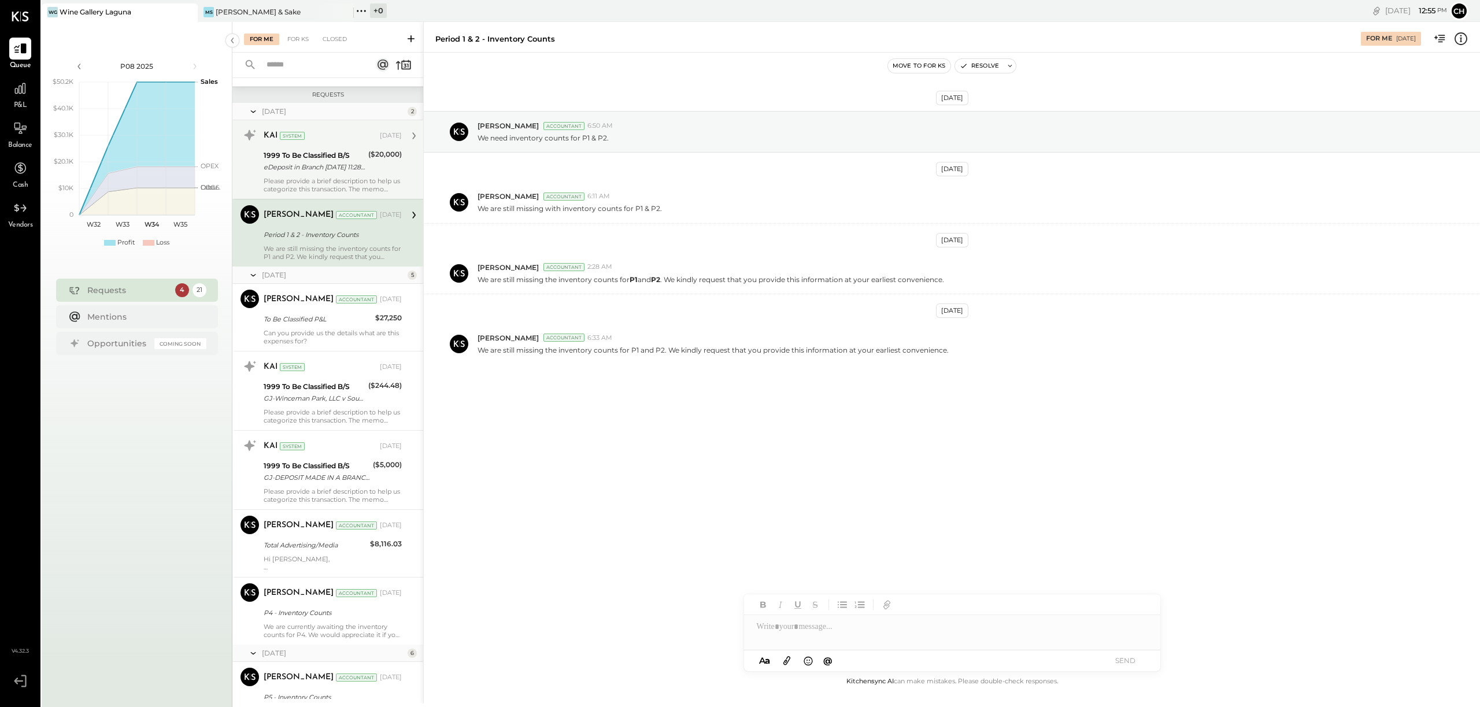
click at [345, 171] on div "eDeposit in Branch [DATE] 11:28:16 AM [STREET_ADDRESS]" at bounding box center [314, 167] width 101 height 12
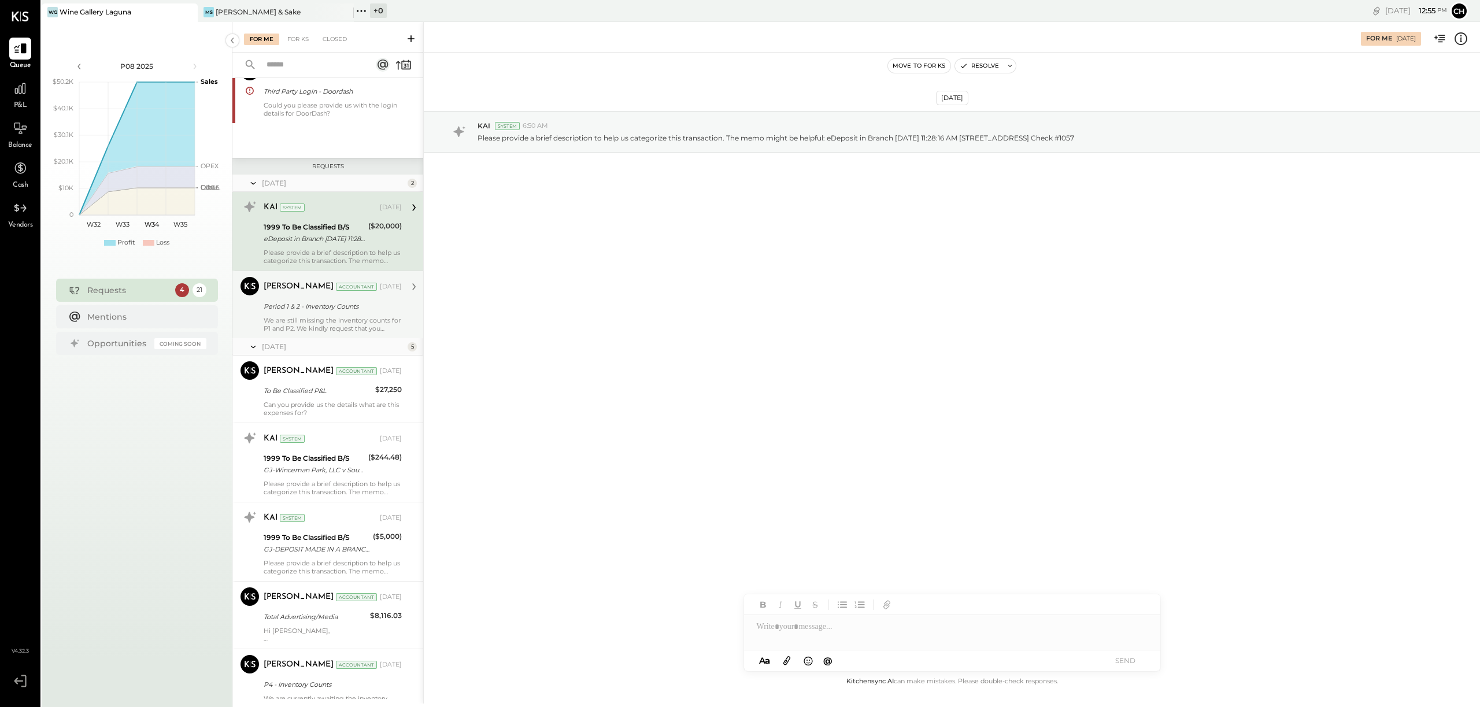
scroll to position [257, 0]
click at [276, 16] on div "[PERSON_NAME] & Sake" at bounding box center [258, 12] width 85 height 10
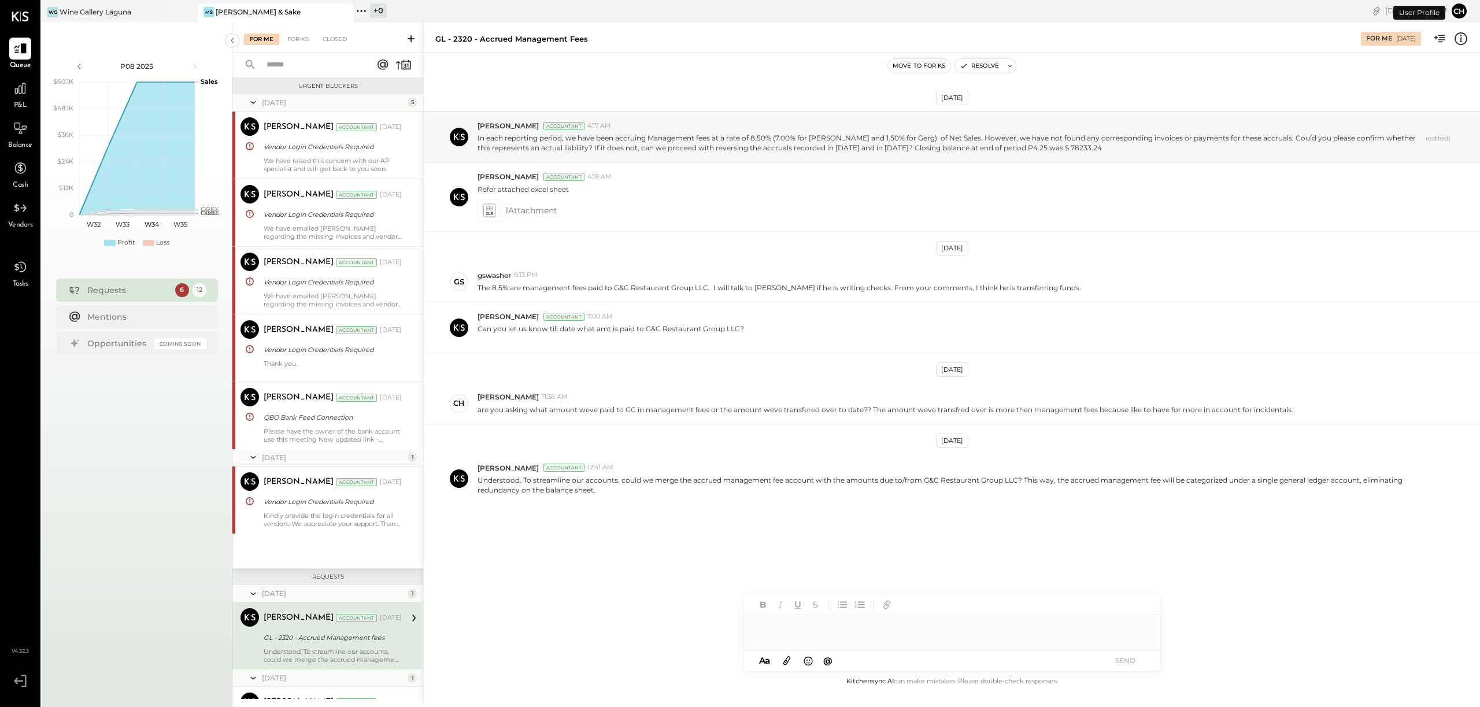
scroll to position [247, 0]
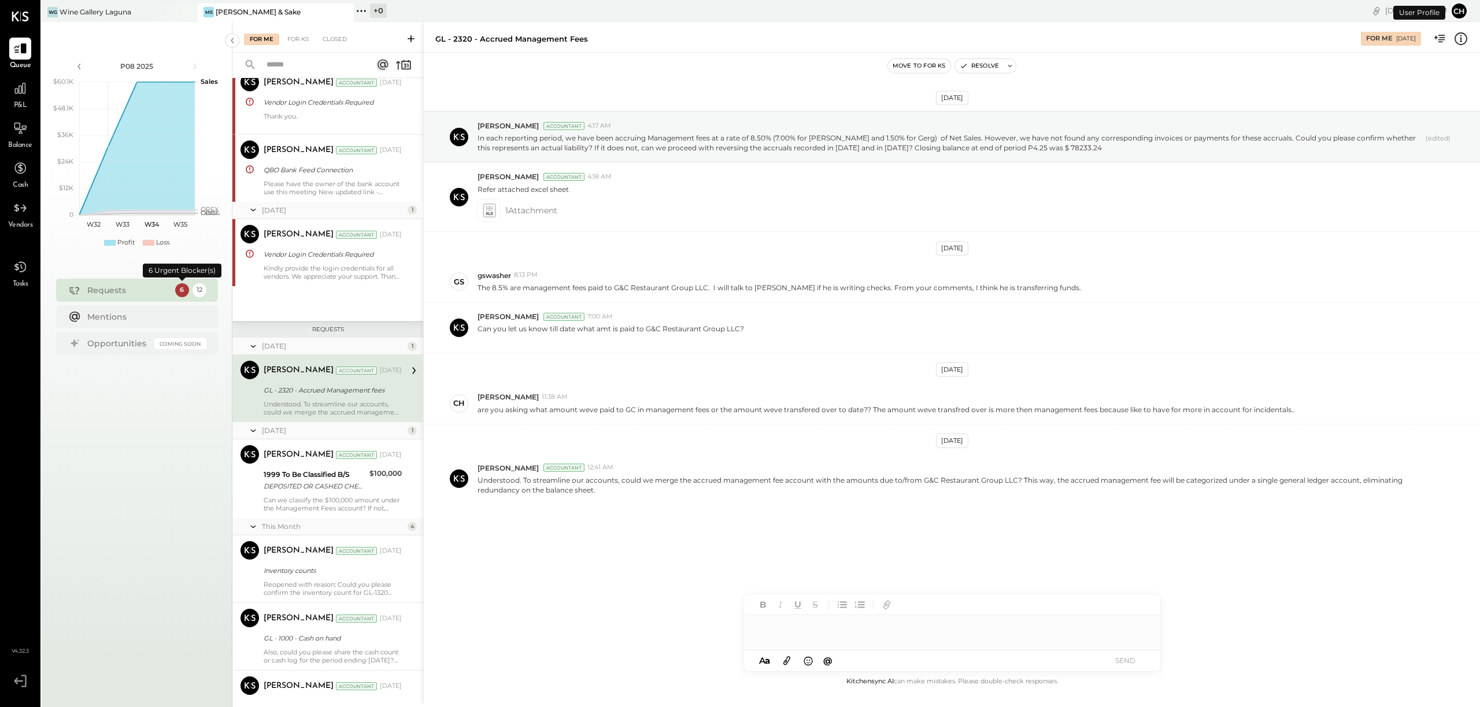
click at [185, 291] on div "6" at bounding box center [182, 290] width 14 height 14
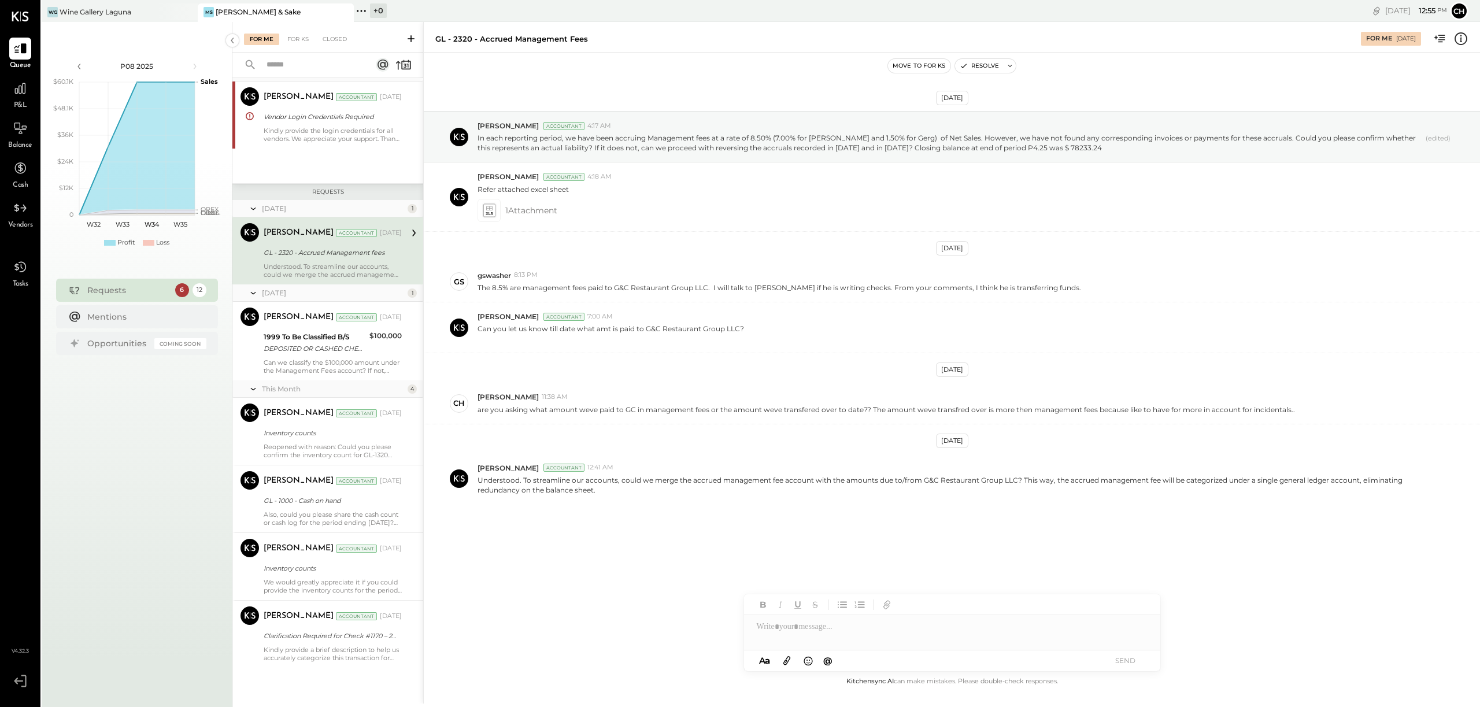
scroll to position [388, 0]
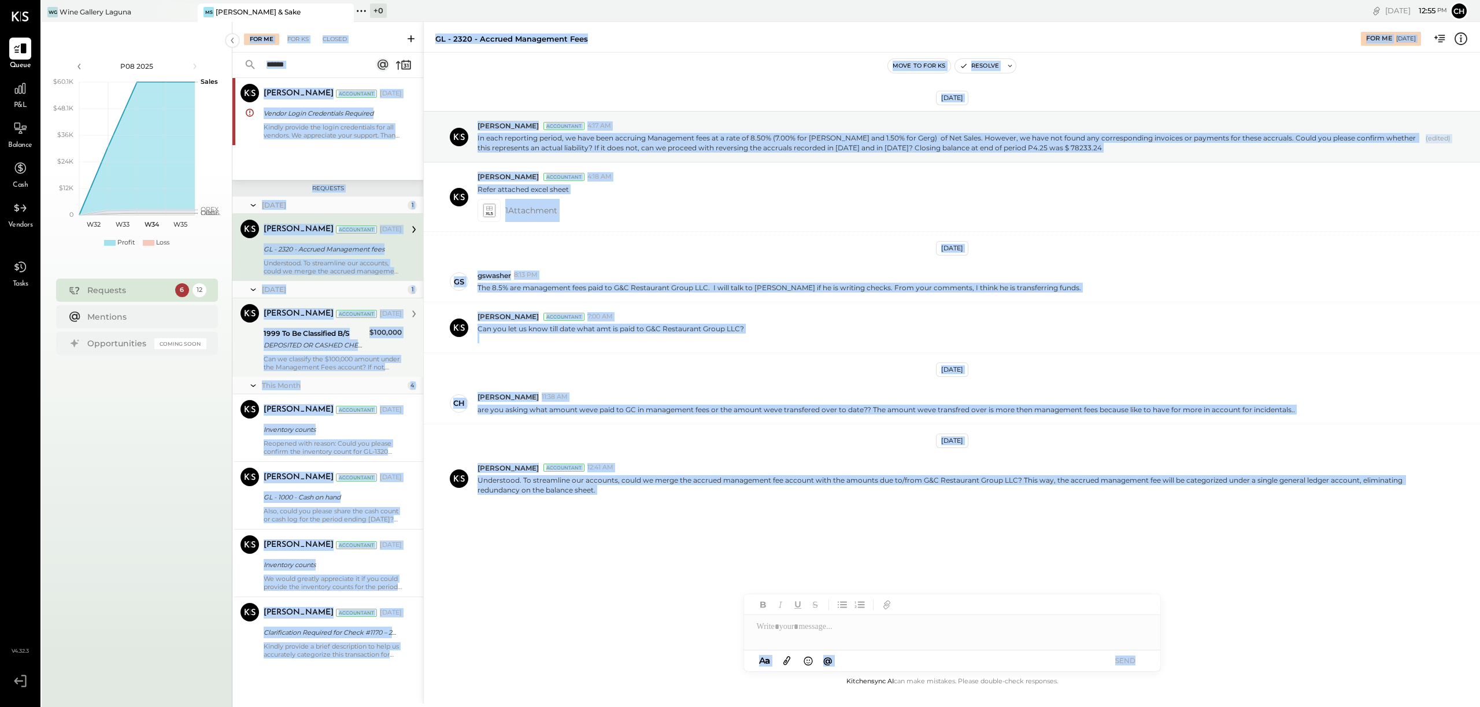
click at [355, 335] on div "1999 To Be Classified B/S" at bounding box center [315, 334] width 102 height 12
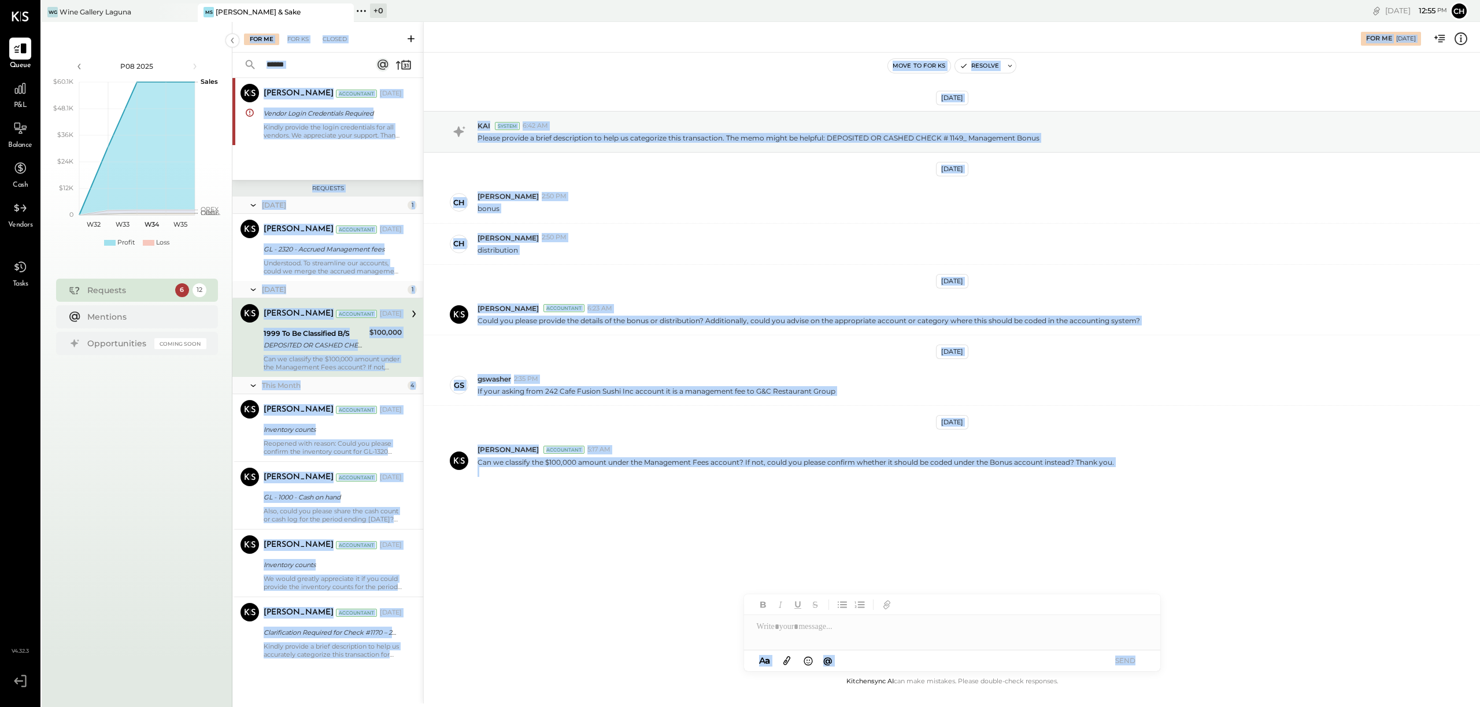
drag, startPoint x: 509, startPoint y: 357, endPoint x: 500, endPoint y: 355, distance: 9.5
click at [506, 357] on div "[DATE] KAI System 6:42 AM Please provide a brief description to help us categor…" at bounding box center [952, 327] width 1056 height 491
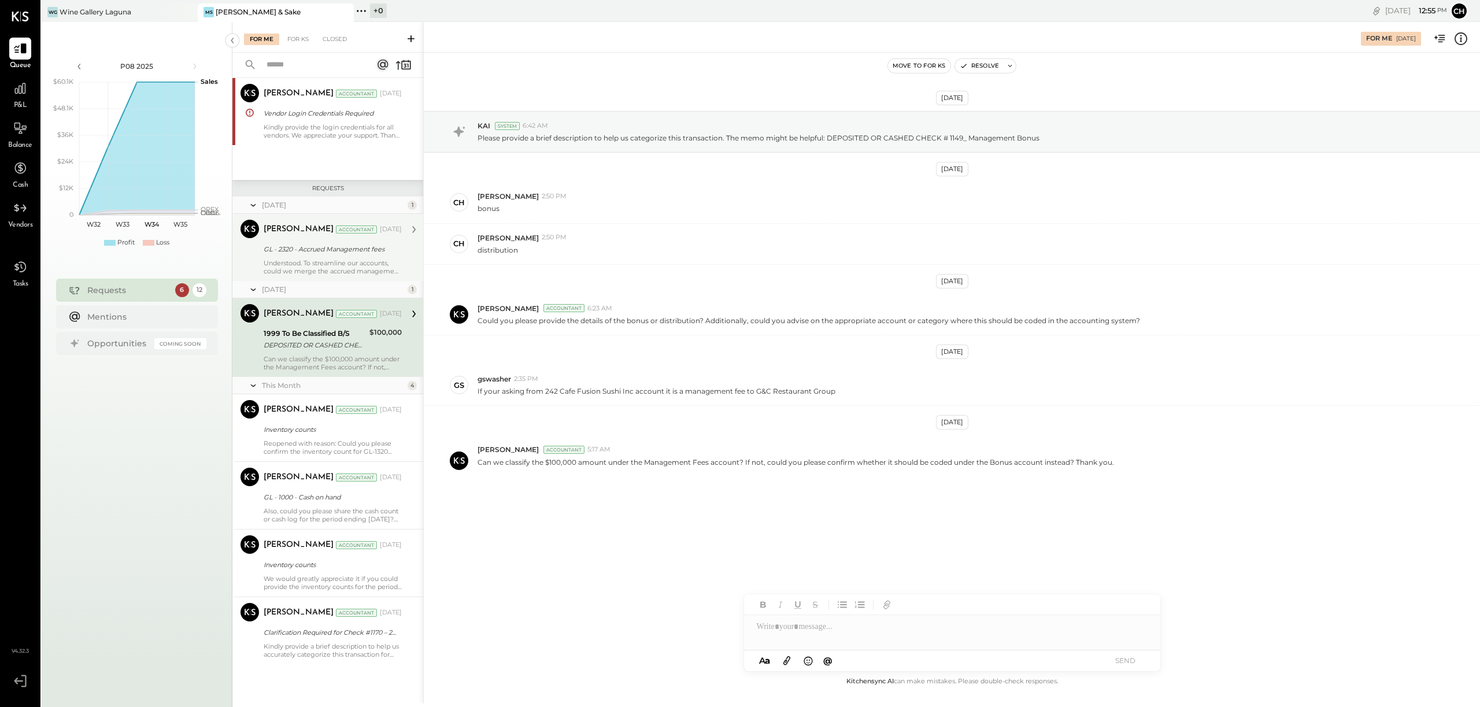
click at [347, 264] on div "Understood. To streamline our accounts, could we merge the accrued management f…" at bounding box center [333, 267] width 138 height 16
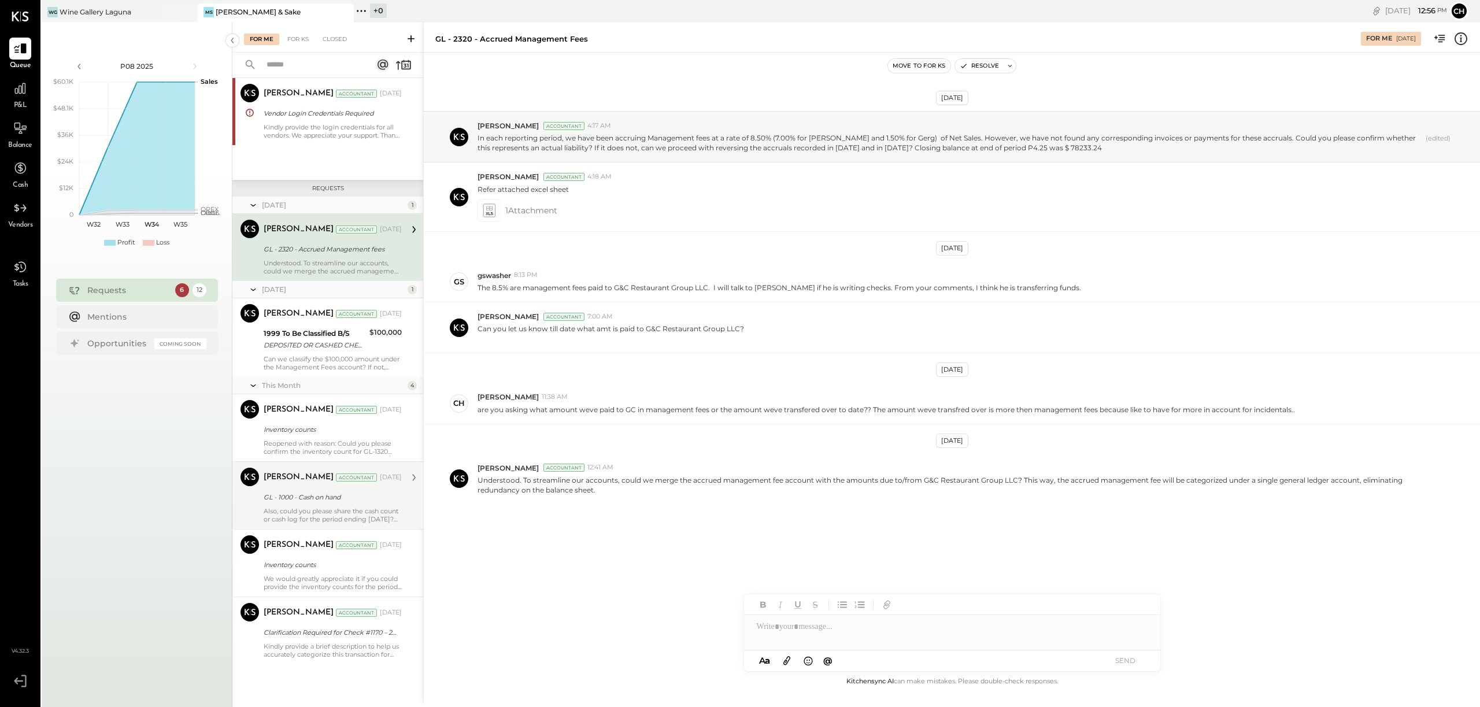
click at [387, 515] on div "Also, could you please share the cash count or cash log for the period ending […" at bounding box center [333, 515] width 138 height 16
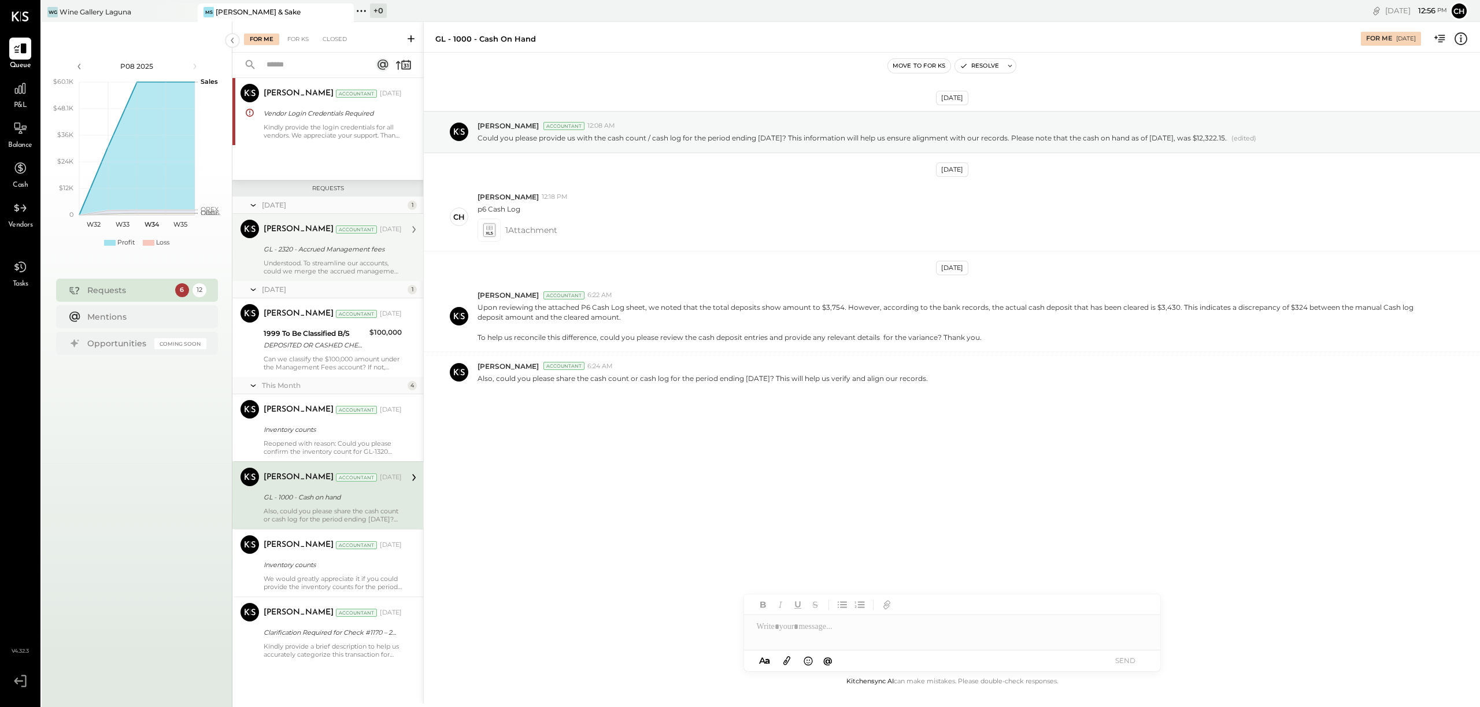
click at [815, 628] on div at bounding box center [952, 626] width 416 height 23
